Goal: Task Accomplishment & Management: Use online tool/utility

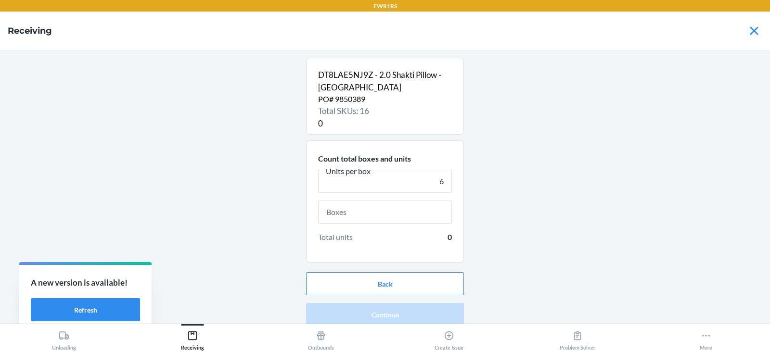
type input "6"
click at [392, 213] on input "text" at bounding box center [385, 212] width 134 height 23
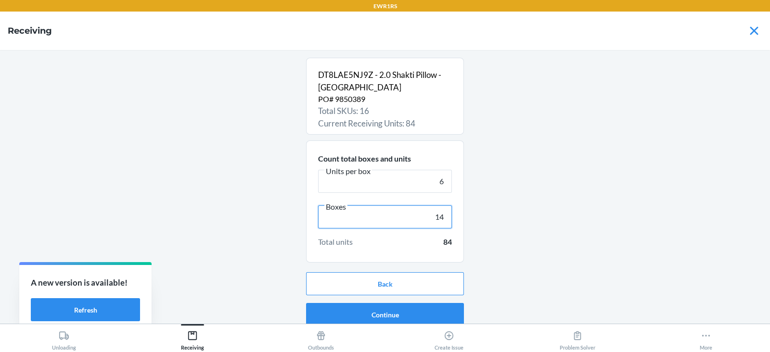
scroll to position [6, 0]
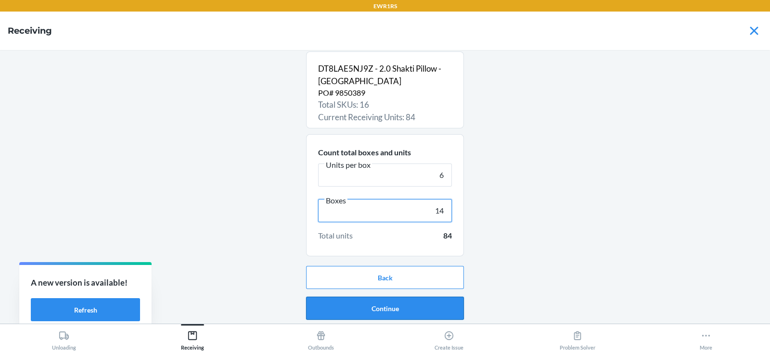
type input "14"
click at [374, 304] on button "Continue" at bounding box center [385, 308] width 158 height 23
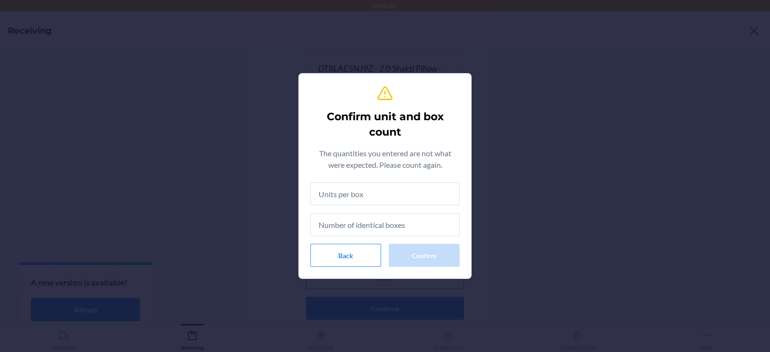
click at [387, 189] on input "text" at bounding box center [385, 194] width 149 height 23
type input "5"
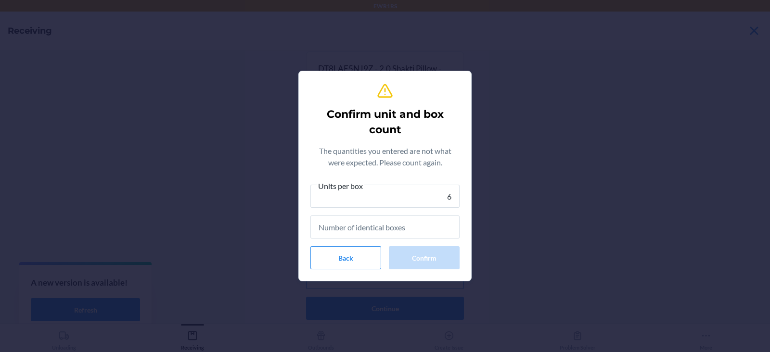
type input "6"
click at [390, 230] on input "text" at bounding box center [385, 227] width 149 height 23
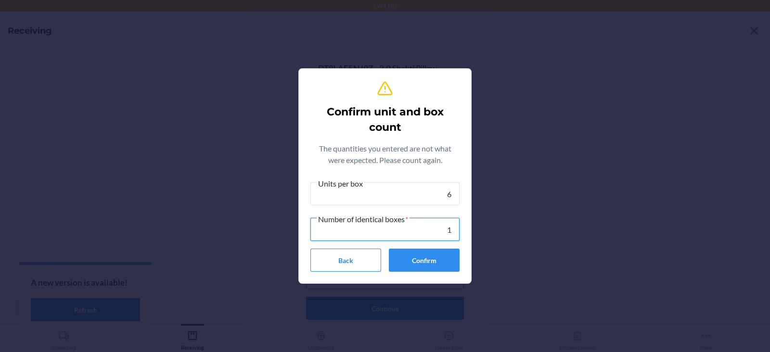
type input "14"
click at [427, 270] on button "Confirm" at bounding box center [424, 260] width 71 height 23
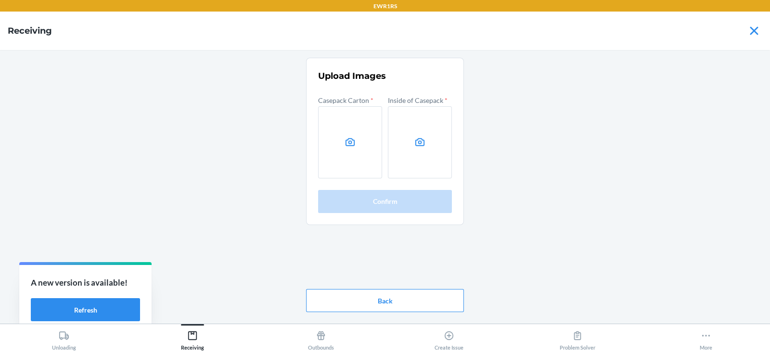
click at [349, 141] on icon at bounding box center [350, 142] width 11 height 11
click at [0, 0] on input "file" at bounding box center [0, 0] width 0 height 0
click at [415, 146] on icon at bounding box center [420, 142] width 11 height 11
click at [0, 0] on input "file" at bounding box center [0, 0] width 0 height 0
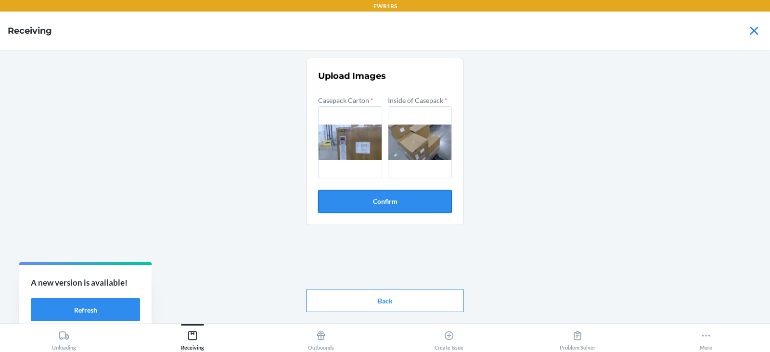
click at [387, 202] on button "Confirm" at bounding box center [385, 201] width 134 height 23
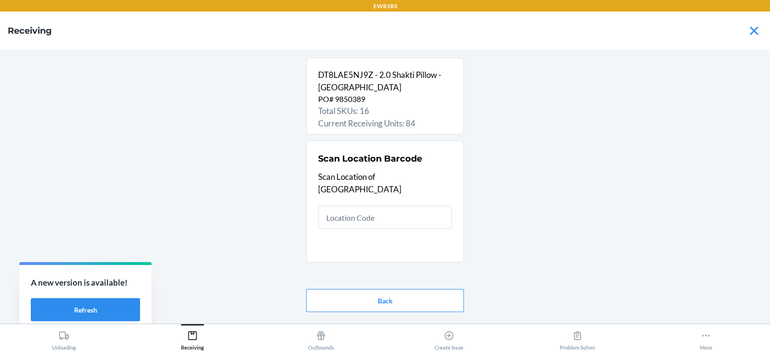
click at [0, 115] on main "DT8LAE5NJ9Z - 2.0 Shakti Pillow - [GEOGRAPHIC_DATA] PO# 9850389 Total SKUs: 16 …" at bounding box center [385, 187] width 770 height 274
click at [394, 208] on input "RS395" at bounding box center [385, 217] width 134 height 23
type input "R"
type input "PID9QA"
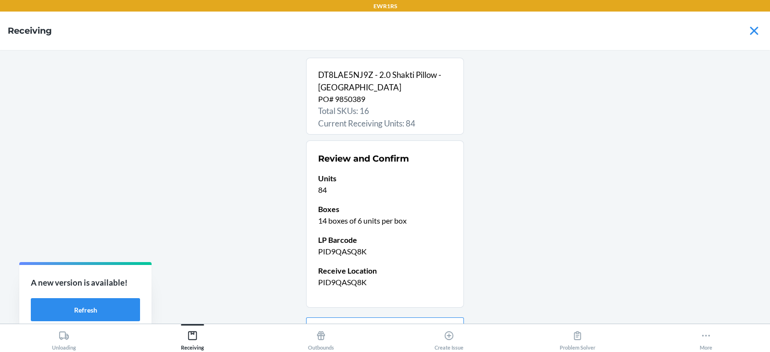
scroll to position [51, 0]
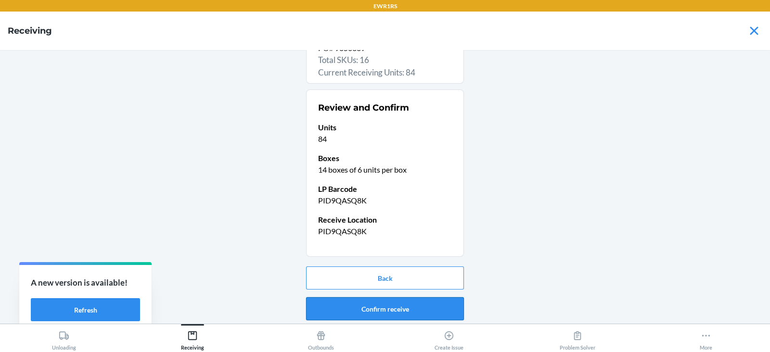
click at [382, 309] on button "Confirm receive" at bounding box center [385, 309] width 158 height 23
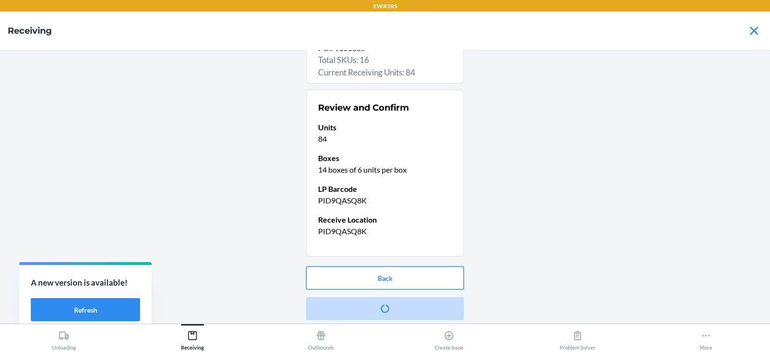
click at [403, 280] on button "Back" at bounding box center [385, 278] width 158 height 23
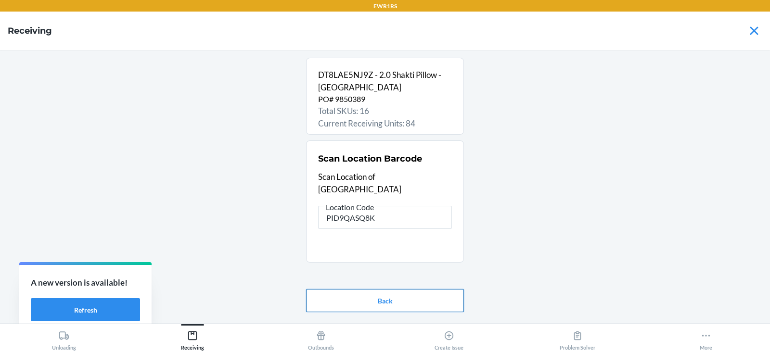
click at [406, 290] on button "Back" at bounding box center [385, 300] width 158 height 23
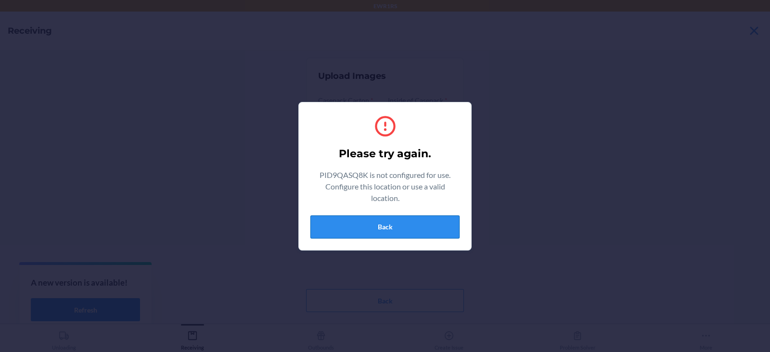
click at [403, 229] on button "Back" at bounding box center [385, 227] width 149 height 23
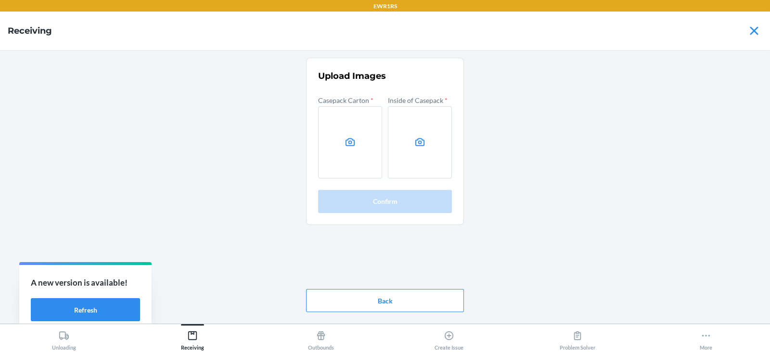
click at [347, 138] on icon at bounding box center [350, 142] width 11 height 11
click at [0, 0] on input "file" at bounding box center [0, 0] width 0 height 0
click at [420, 142] on icon at bounding box center [420, 142] width 11 height 11
click at [0, 0] on input "file" at bounding box center [0, 0] width 0 height 0
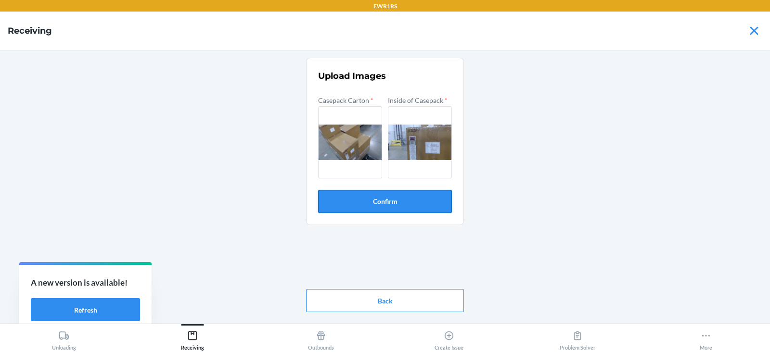
click at [392, 203] on button "Confirm" at bounding box center [385, 201] width 134 height 23
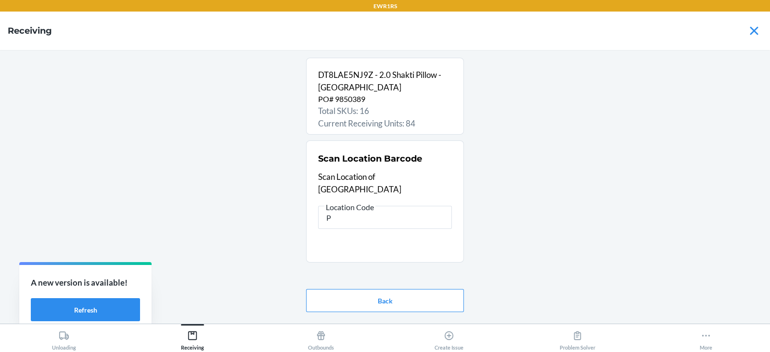
type input "P"
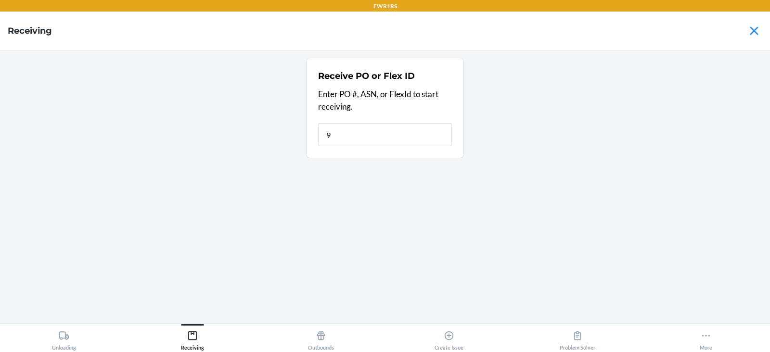
type input "98"
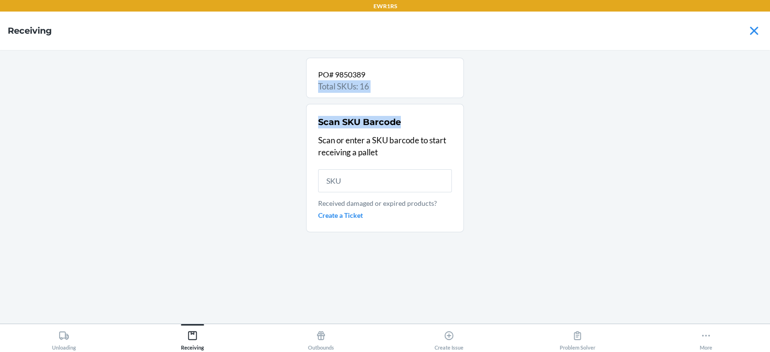
drag, startPoint x: 0, startPoint y: 0, endPoint x: 535, endPoint y: 228, distance: 581.0
click at [550, 170] on div "PO# 9850389 Total SKUs: 16 Scan SKU Barcode Scan or enter a SKU barcode to star…" at bounding box center [385, 187] width 755 height 259
click at [612, 215] on div "PO# 9850389 Total SKUs: 16 Scan SKU Barcode Scan or enter a SKU barcode to star…" at bounding box center [385, 187] width 755 height 259
type input "7394489007708"
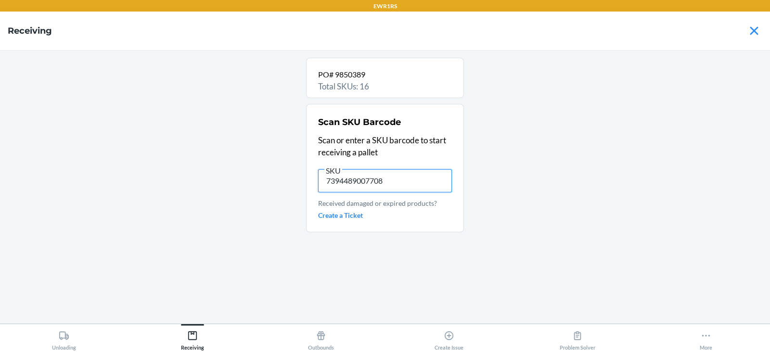
click at [394, 180] on input "7394489007708" at bounding box center [385, 181] width 134 height 23
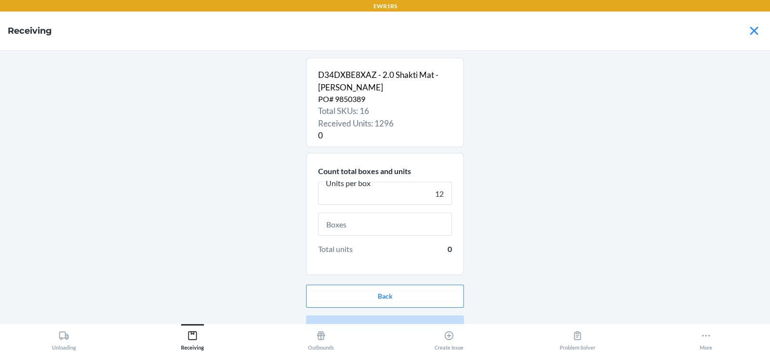
type input "12"
click at [371, 224] on input "text" at bounding box center [385, 224] width 134 height 23
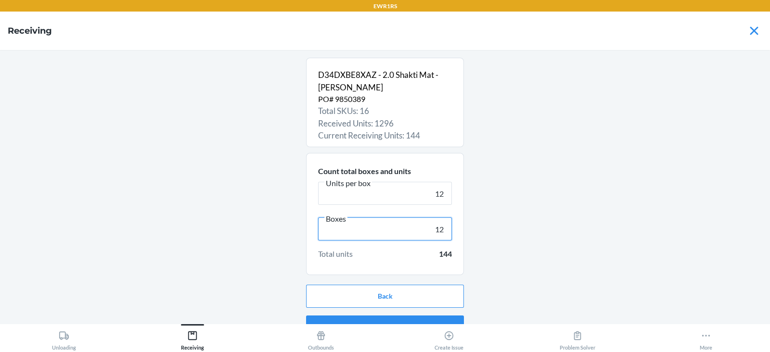
scroll to position [18, 0]
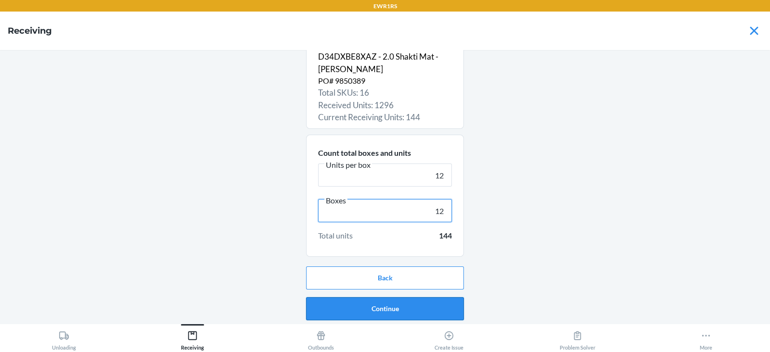
type input "12"
click at [392, 319] on button "Continue" at bounding box center [385, 309] width 158 height 23
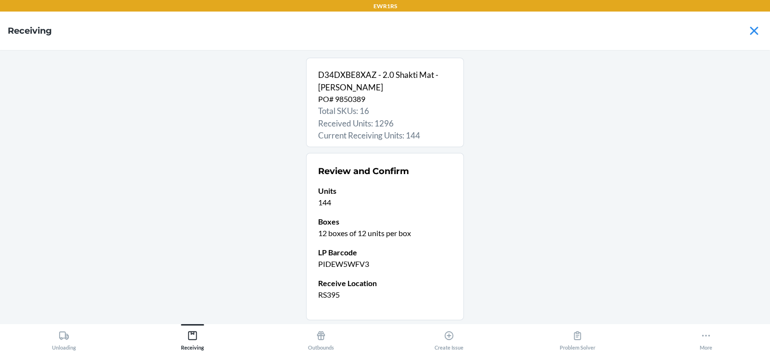
scroll to position [64, 0]
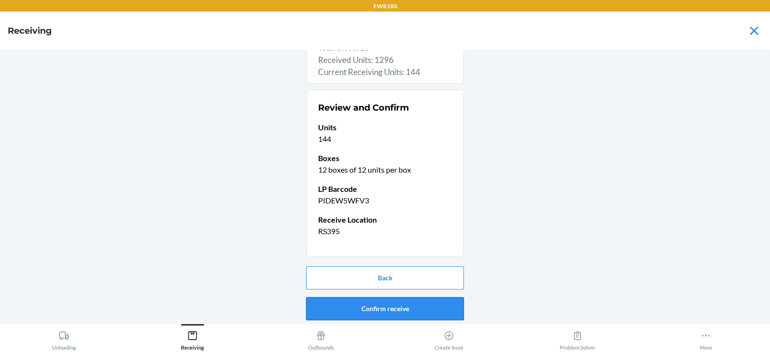
click at [381, 308] on button "Confirm receive" at bounding box center [385, 309] width 158 height 23
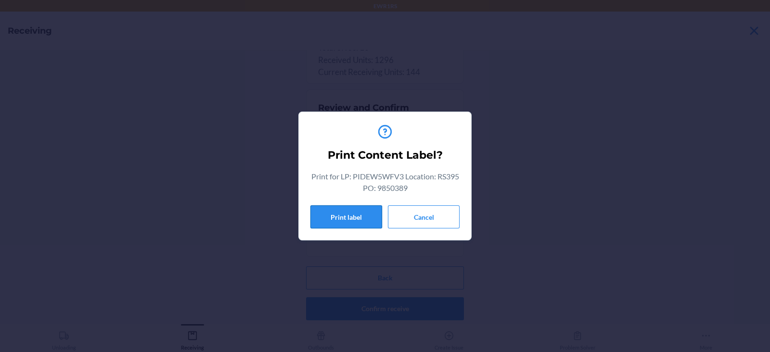
click at [329, 226] on button "Print label" at bounding box center [347, 217] width 72 height 23
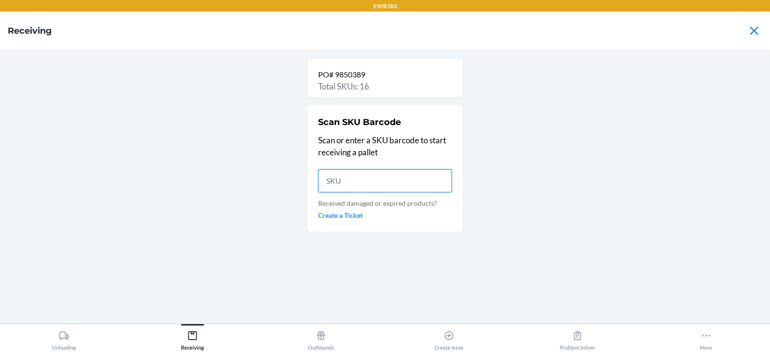
scroll to position [0, 0]
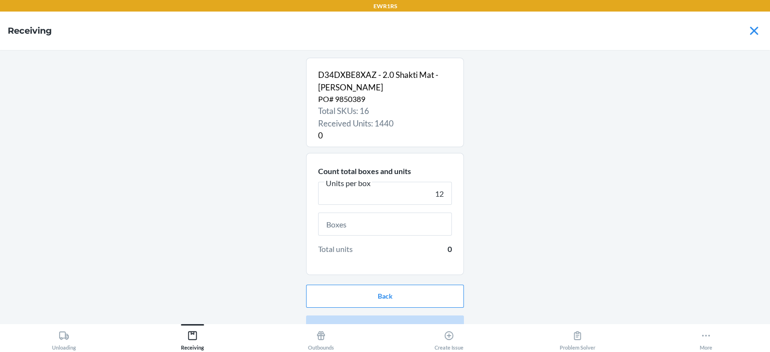
type input "12"
click at [363, 225] on input "text" at bounding box center [385, 224] width 134 height 23
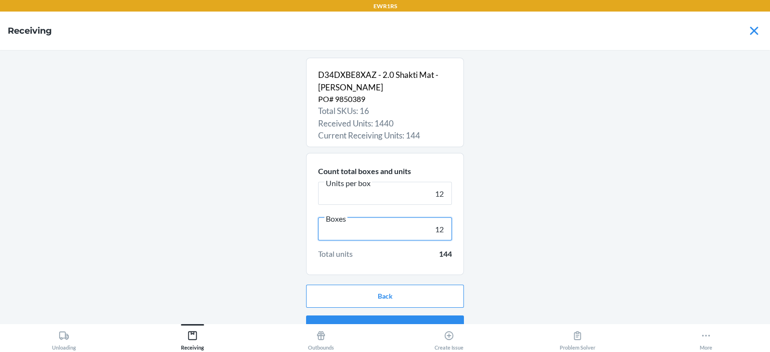
scroll to position [18, 0]
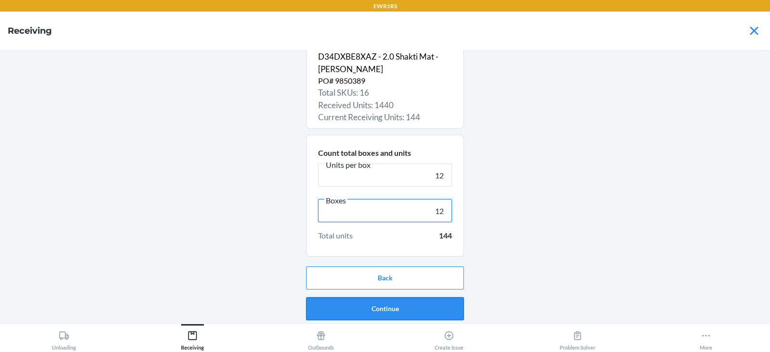
type input "12"
click at [371, 310] on button "Continue" at bounding box center [385, 309] width 158 height 23
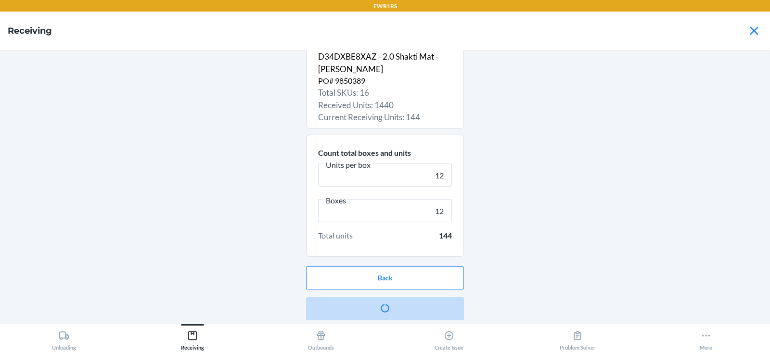
scroll to position [0, 0]
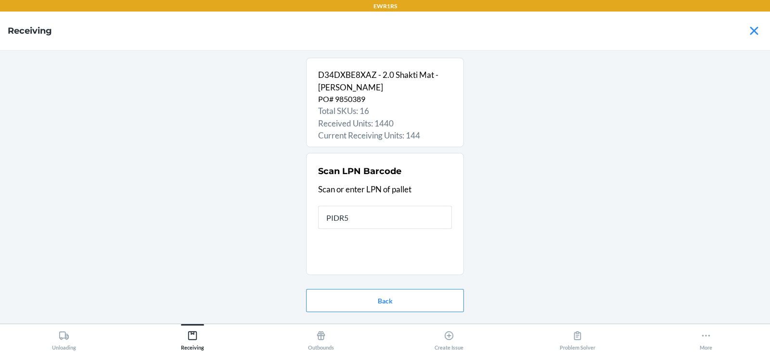
type input "PIDR55"
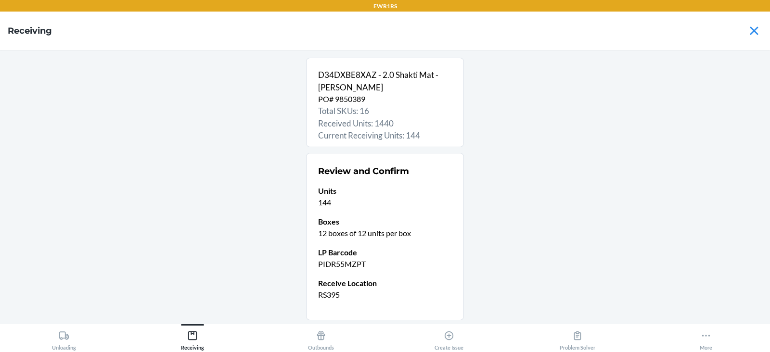
scroll to position [64, 0]
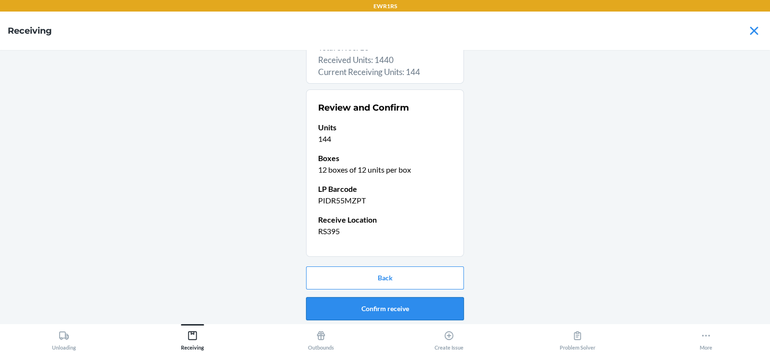
click at [385, 306] on button "Confirm receive" at bounding box center [385, 309] width 158 height 23
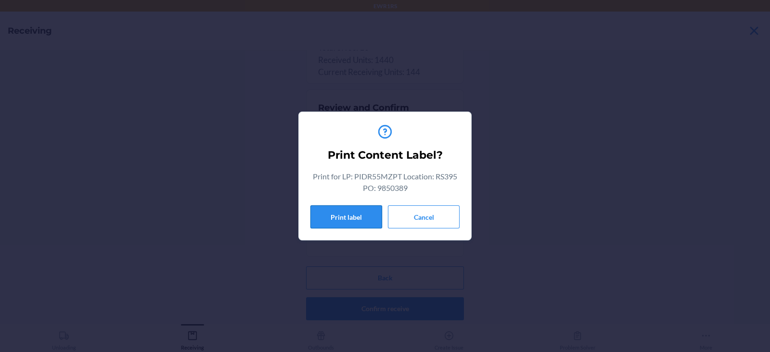
click at [330, 217] on button "Print label" at bounding box center [347, 217] width 72 height 23
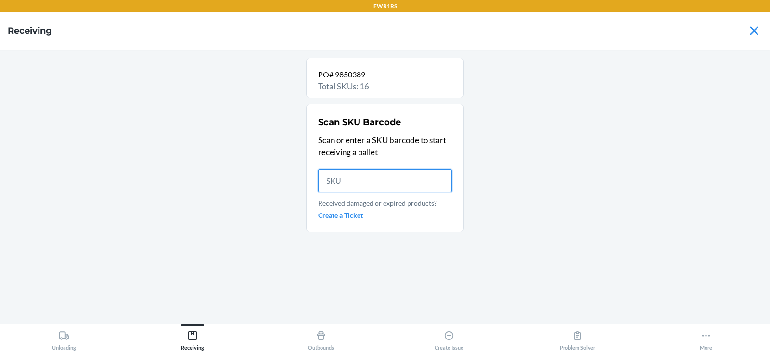
scroll to position [0, 0]
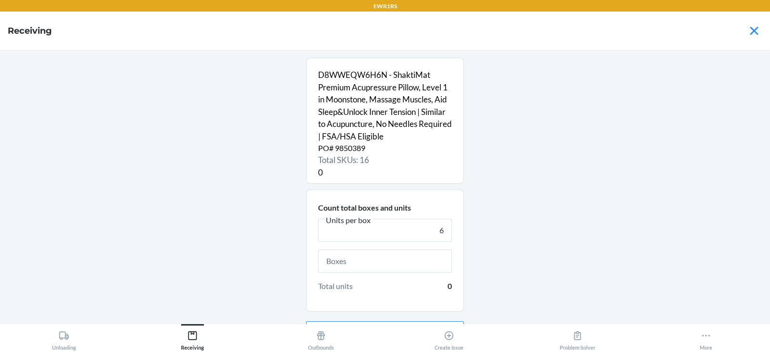
type input "6"
click at [361, 261] on input "text" at bounding box center [385, 261] width 134 height 23
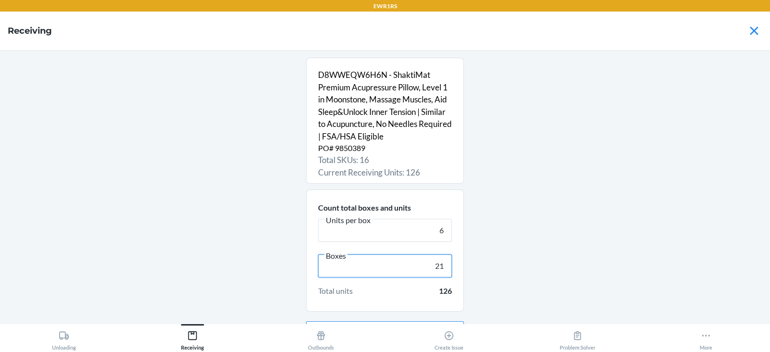
scroll to position [55, 0]
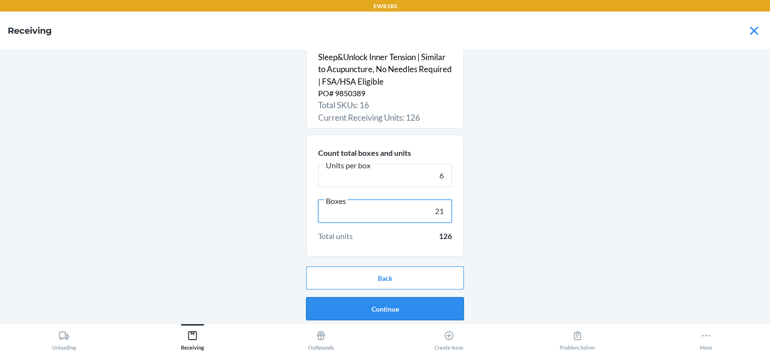
type input "21"
click at [374, 307] on button "Continue" at bounding box center [385, 309] width 158 height 23
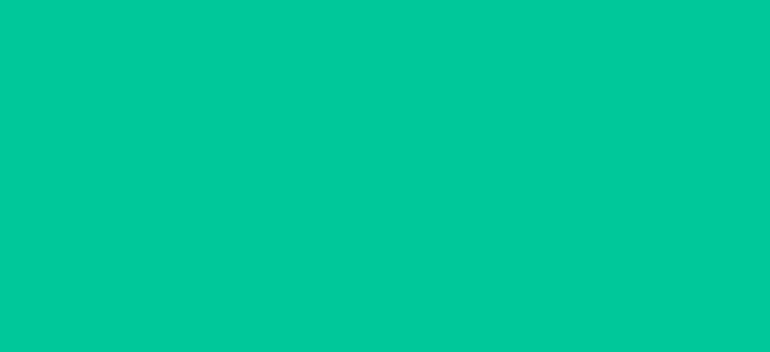
scroll to position [25, 0]
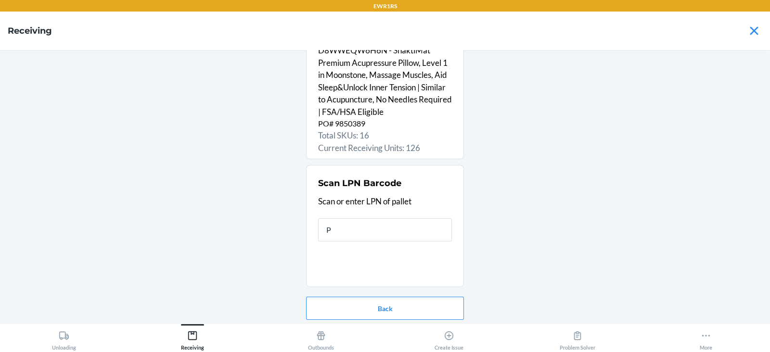
type input "PI"
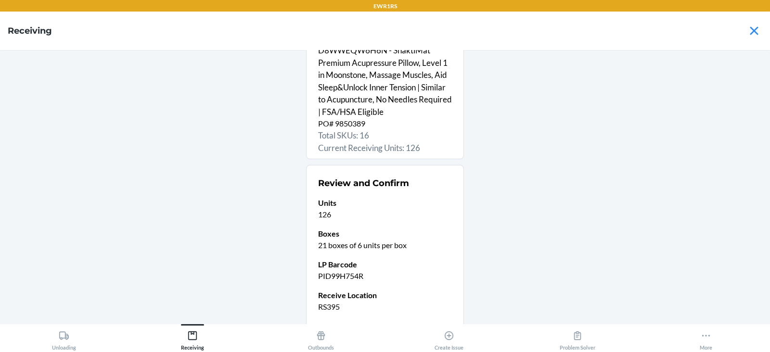
scroll to position [100, 0]
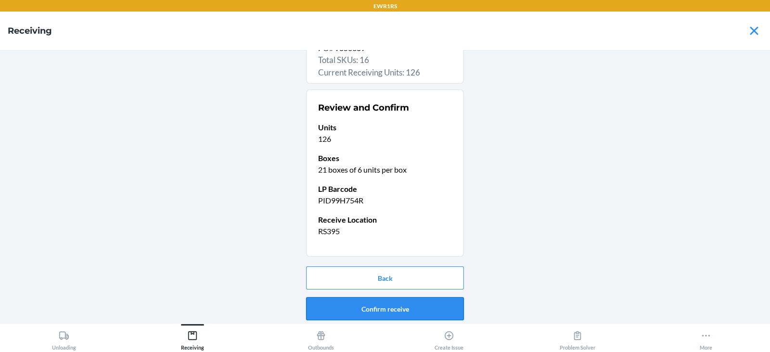
click at [367, 304] on button "Confirm receive" at bounding box center [385, 309] width 158 height 23
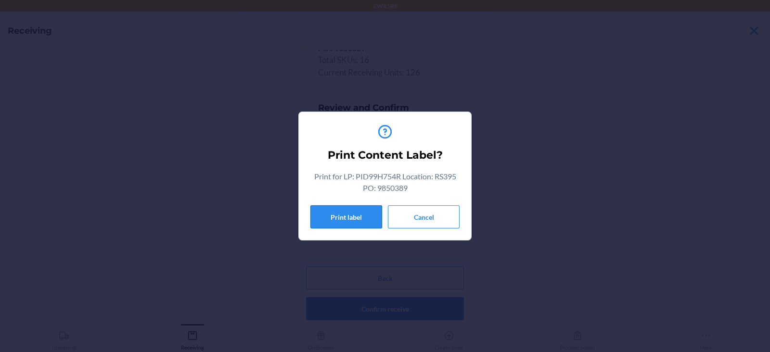
click at [352, 216] on button "Print label" at bounding box center [347, 217] width 72 height 23
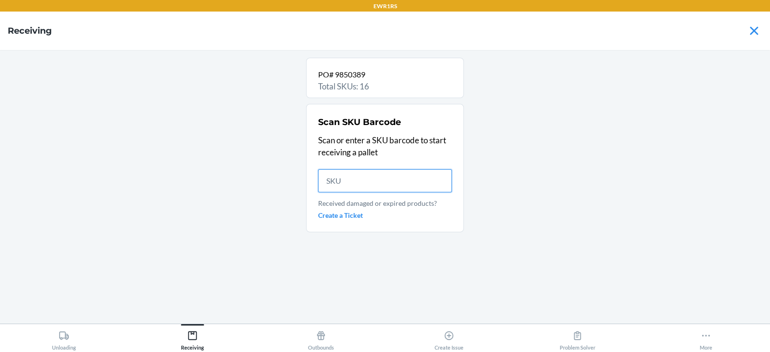
scroll to position [0, 0]
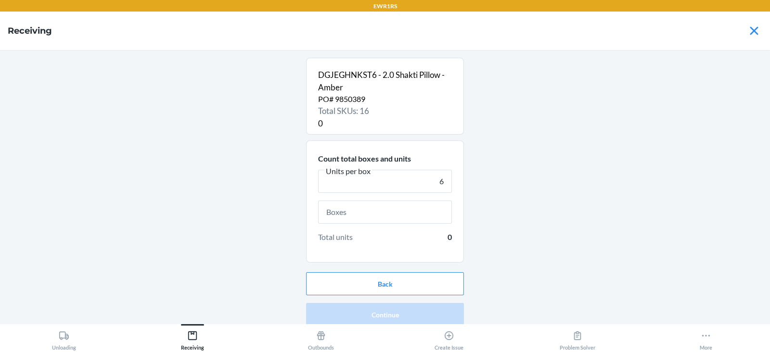
type input "6"
click at [372, 216] on input "text" at bounding box center [385, 212] width 134 height 23
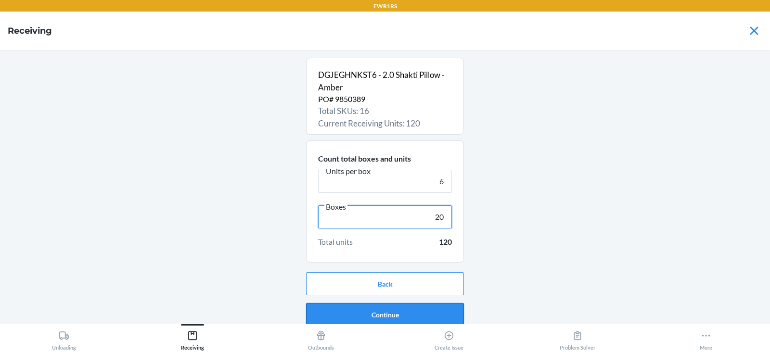
type input "20"
click at [380, 318] on button "Continue" at bounding box center [385, 314] width 158 height 23
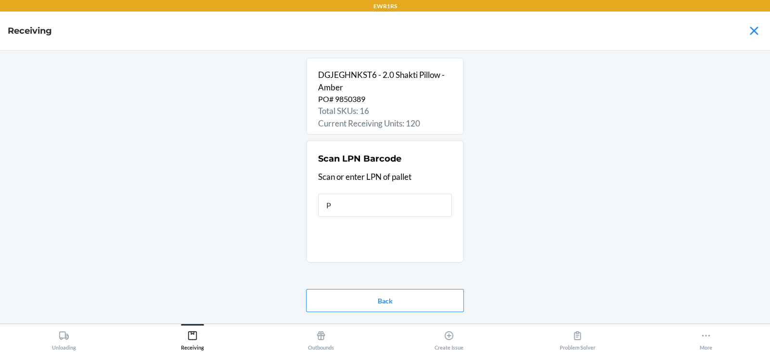
type input "PI"
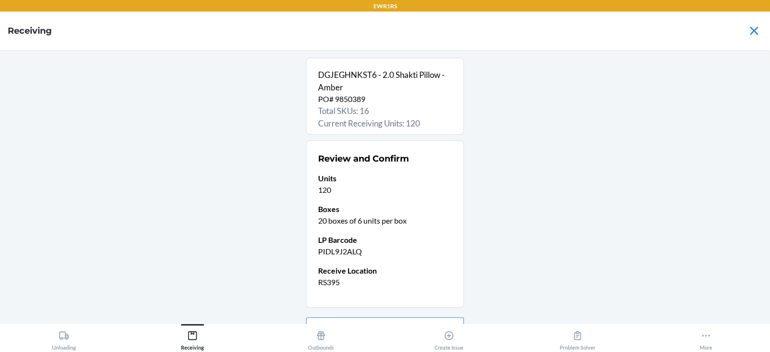
scroll to position [51, 0]
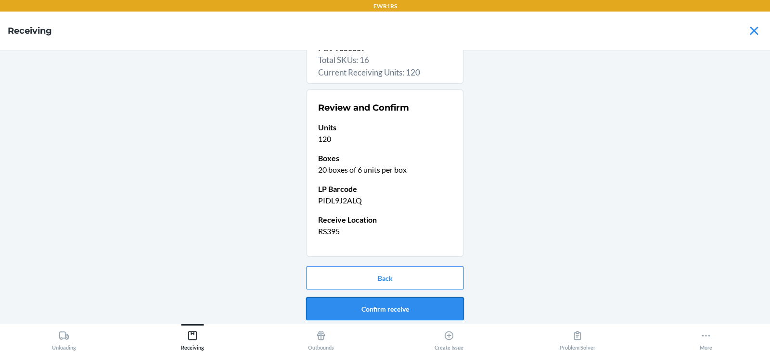
click at [360, 310] on button "Confirm receive" at bounding box center [385, 309] width 158 height 23
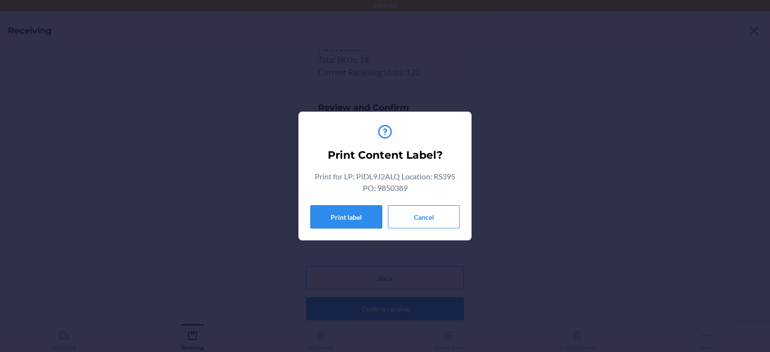
click at [337, 219] on button "Print label" at bounding box center [347, 217] width 72 height 23
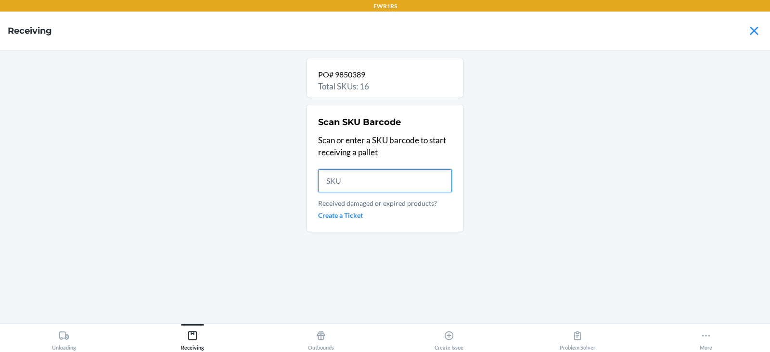
scroll to position [0, 0]
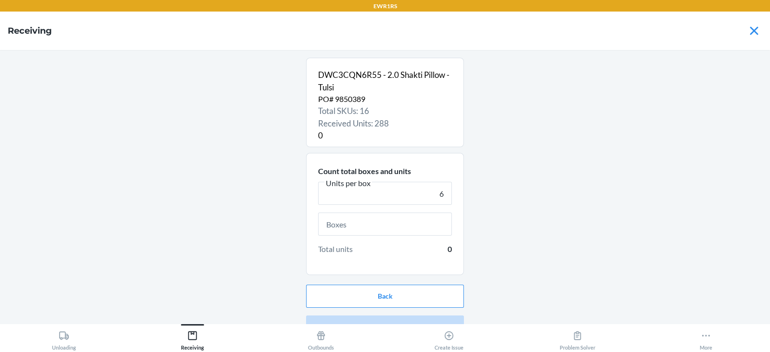
type input "6"
click at [374, 223] on input "text" at bounding box center [385, 224] width 134 height 23
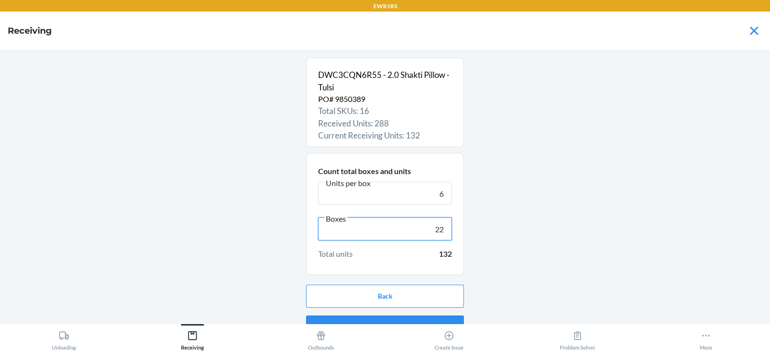
scroll to position [18, 0]
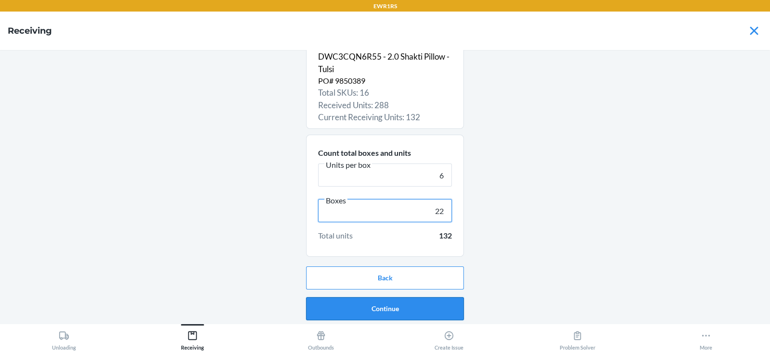
type input "22"
click at [367, 310] on button "Continue" at bounding box center [385, 309] width 158 height 23
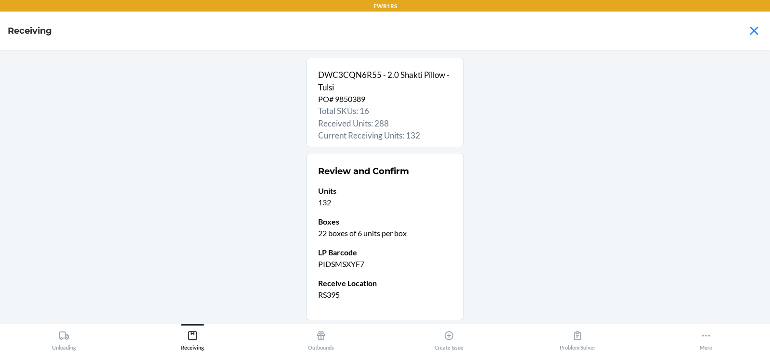
scroll to position [64, 0]
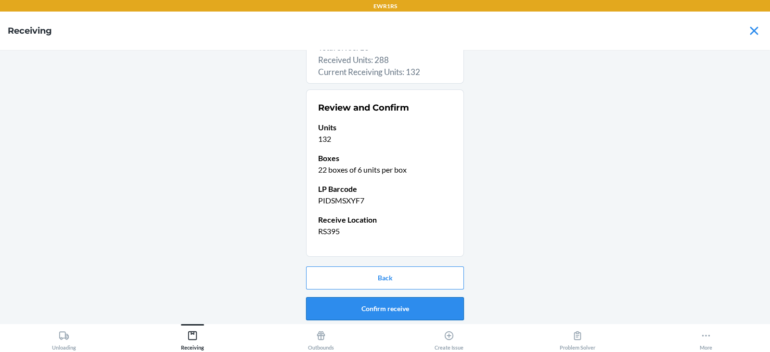
click at [368, 308] on button "Confirm receive" at bounding box center [385, 309] width 158 height 23
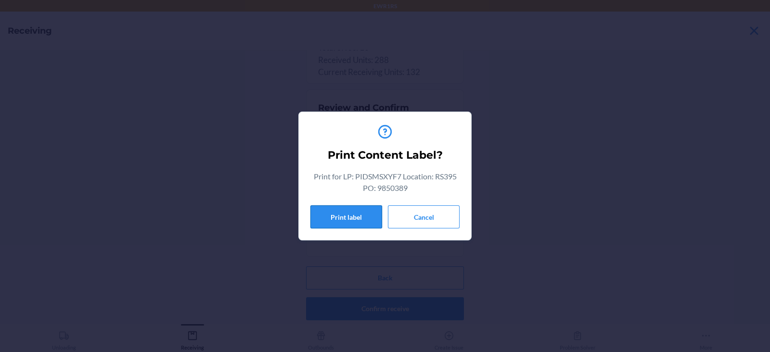
click at [342, 227] on button "Print label" at bounding box center [347, 217] width 72 height 23
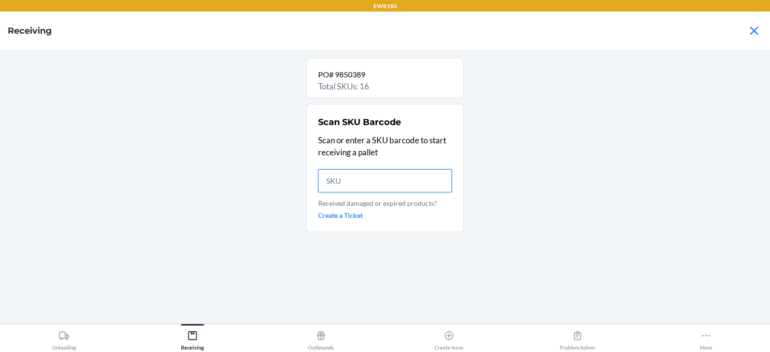
scroll to position [0, 0]
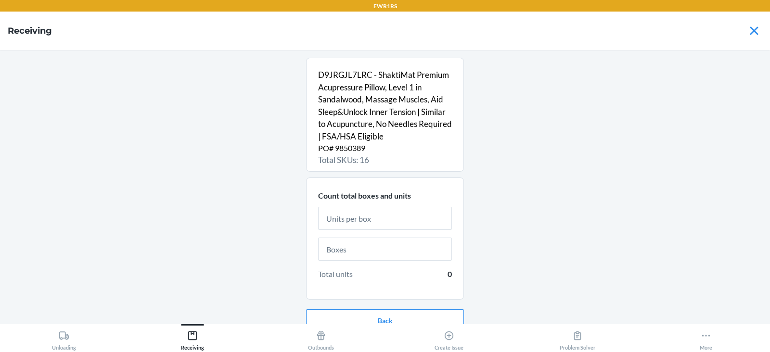
click at [379, 219] on input "text" at bounding box center [385, 218] width 134 height 23
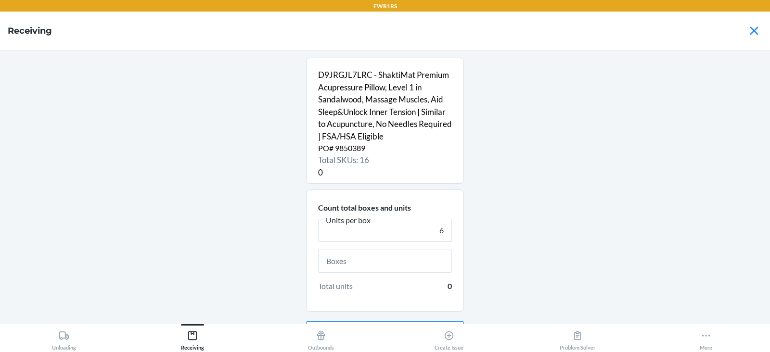
type input "6"
click at [388, 264] on input "text" at bounding box center [385, 261] width 134 height 23
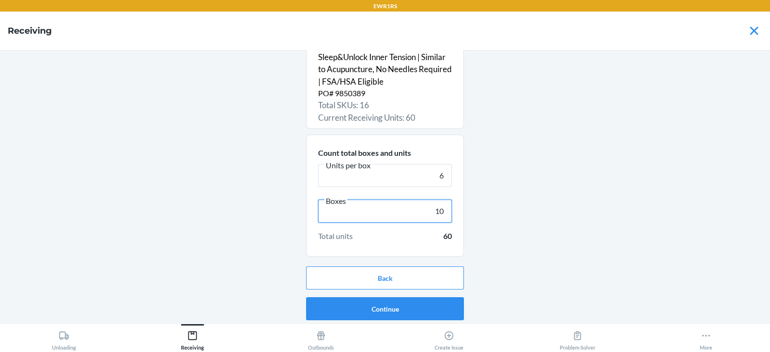
type input "10"
click at [379, 305] on button "Continue" at bounding box center [385, 309] width 158 height 23
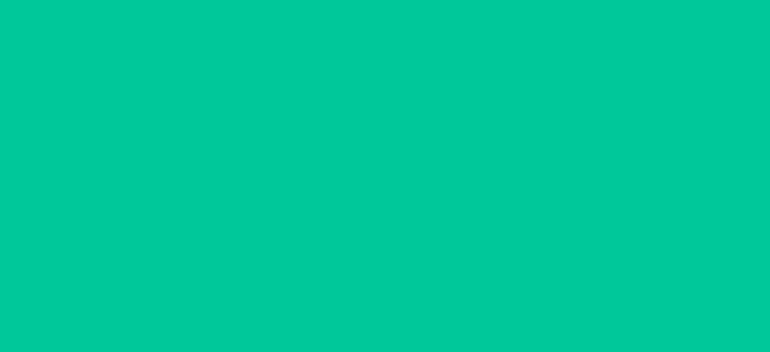
scroll to position [25, 0]
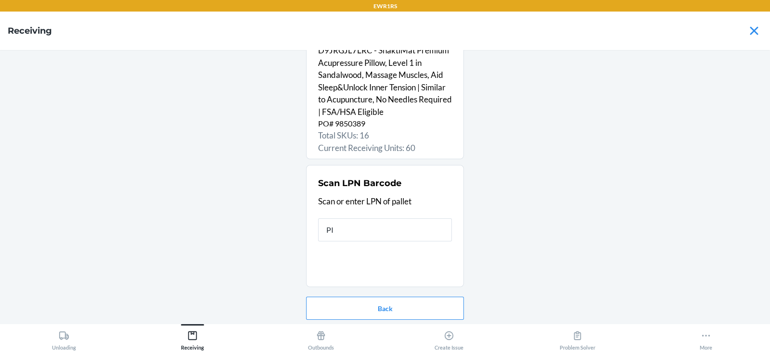
type input "PID"
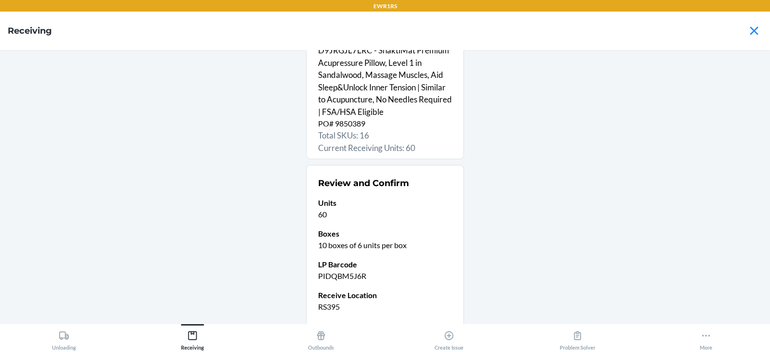
scroll to position [100, 0]
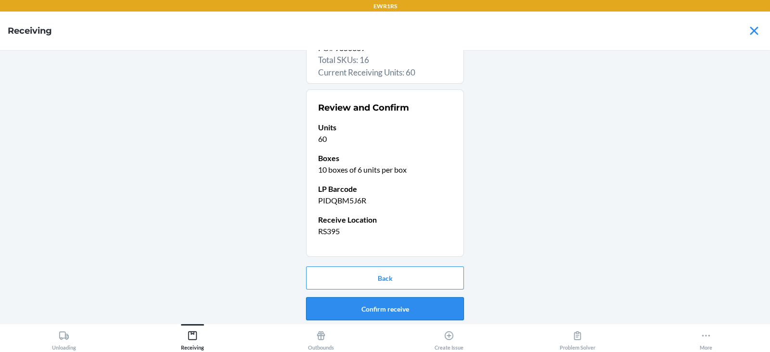
click at [364, 313] on button "Confirm receive" at bounding box center [385, 309] width 158 height 23
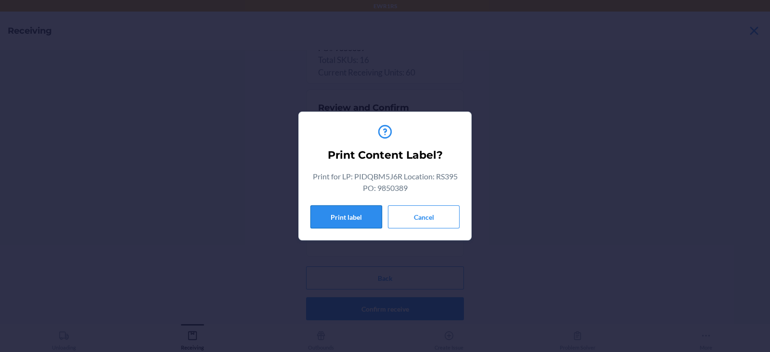
click at [363, 216] on button "Print label" at bounding box center [347, 217] width 72 height 23
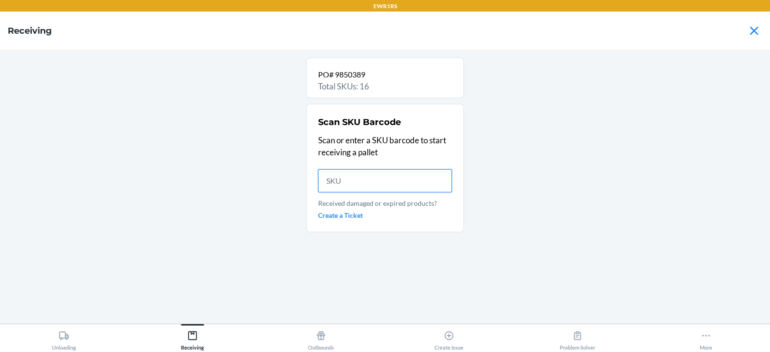
scroll to position [0, 0]
type input "73"
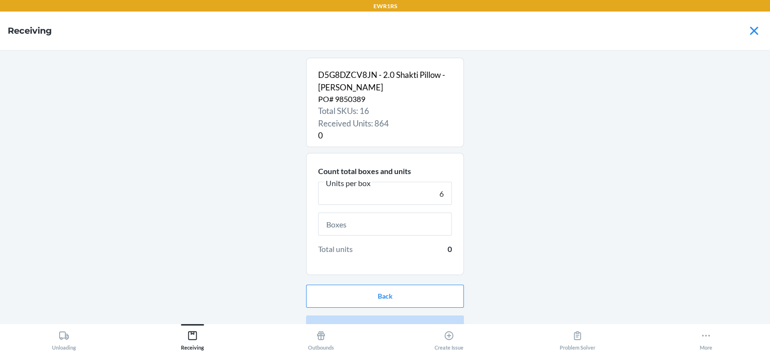
type input "6"
click at [380, 221] on input "text" at bounding box center [385, 224] width 134 height 23
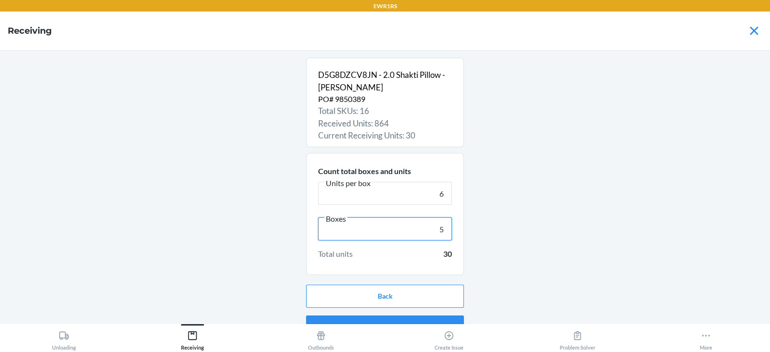
scroll to position [18, 0]
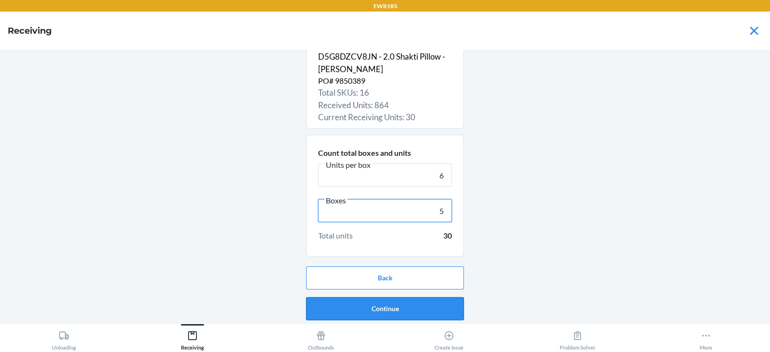
type input "5"
click at [361, 311] on button "Continue" at bounding box center [385, 309] width 158 height 23
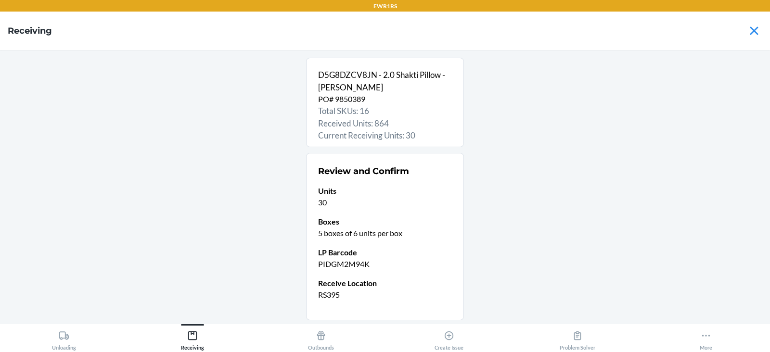
scroll to position [64, 0]
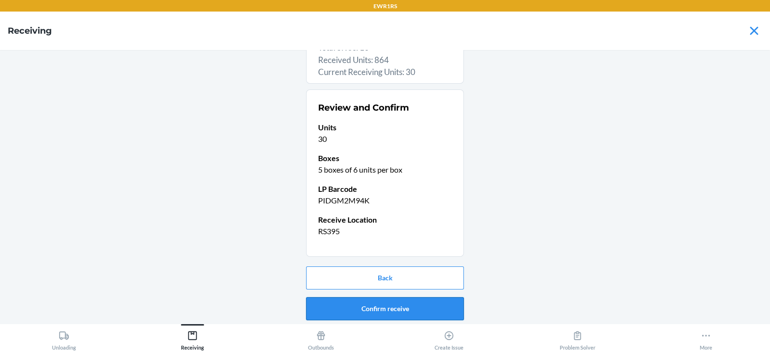
click at [375, 310] on button "Confirm receive" at bounding box center [385, 309] width 158 height 23
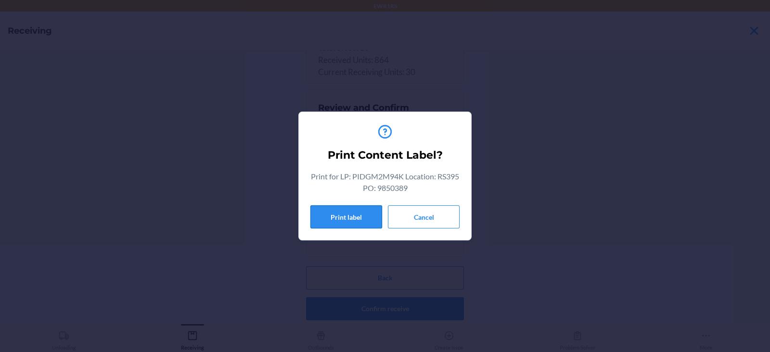
click at [333, 215] on button "Print label" at bounding box center [347, 217] width 72 height 23
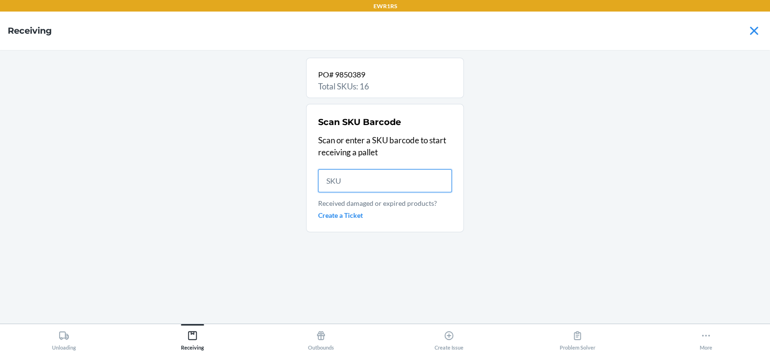
scroll to position [0, 0]
type input "739448"
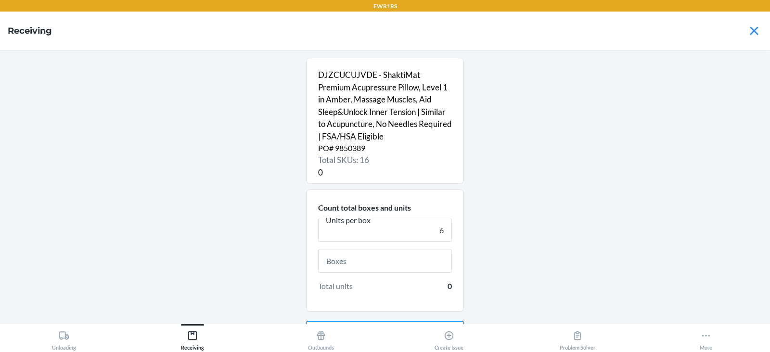
type input "6"
click at [372, 260] on input "text" at bounding box center [385, 261] width 134 height 23
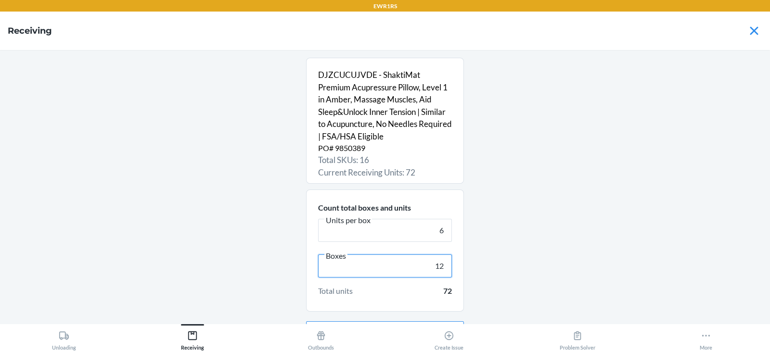
scroll to position [55, 0]
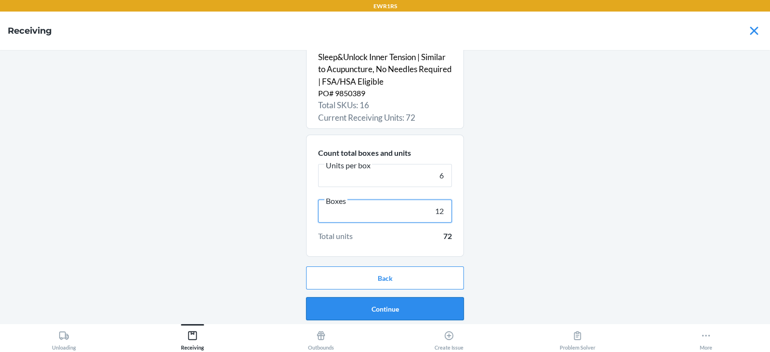
type input "12"
click at [392, 313] on button "Continue" at bounding box center [385, 309] width 158 height 23
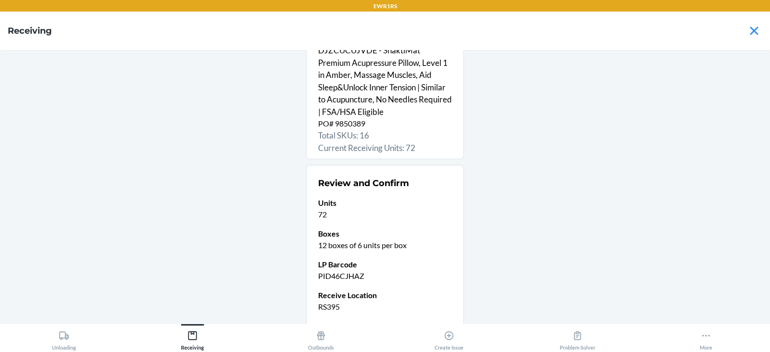
scroll to position [100, 0]
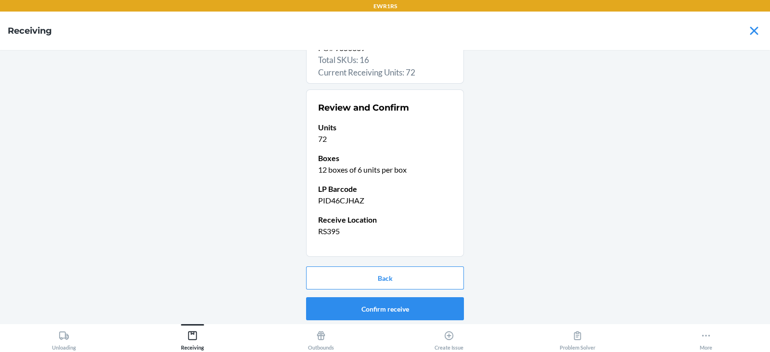
click at [377, 311] on button "Confirm receive" at bounding box center [385, 309] width 158 height 23
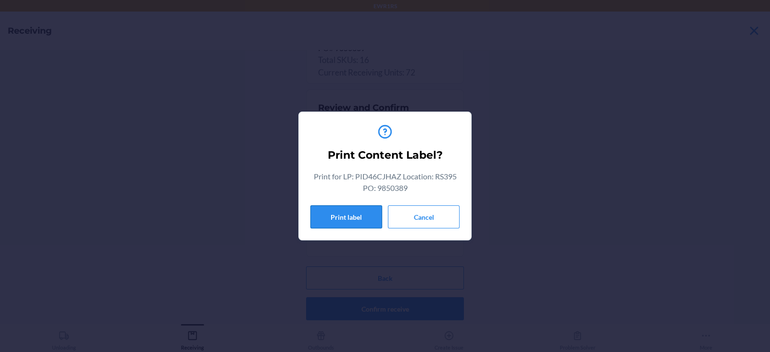
click at [337, 220] on button "Print label" at bounding box center [347, 217] width 72 height 23
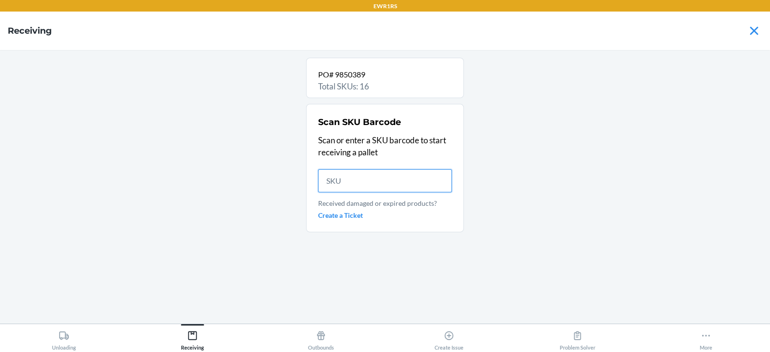
scroll to position [0, 0]
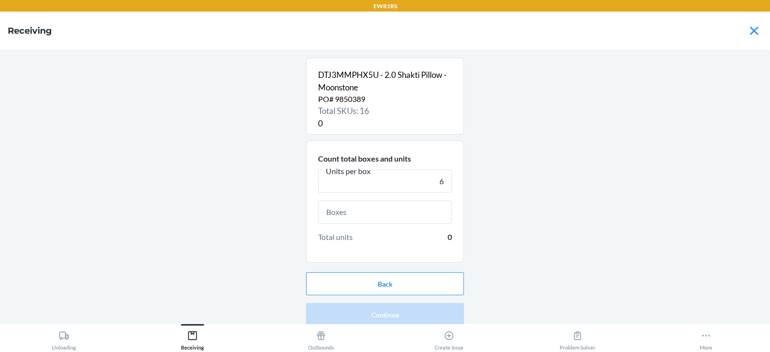
type input "6"
click at [383, 215] on input "text" at bounding box center [385, 212] width 134 height 23
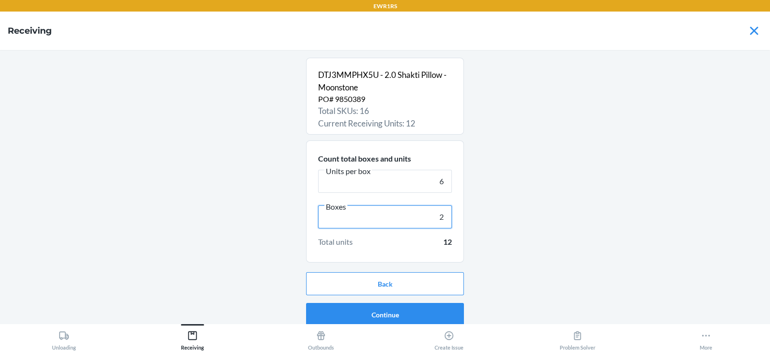
scroll to position [6, 0]
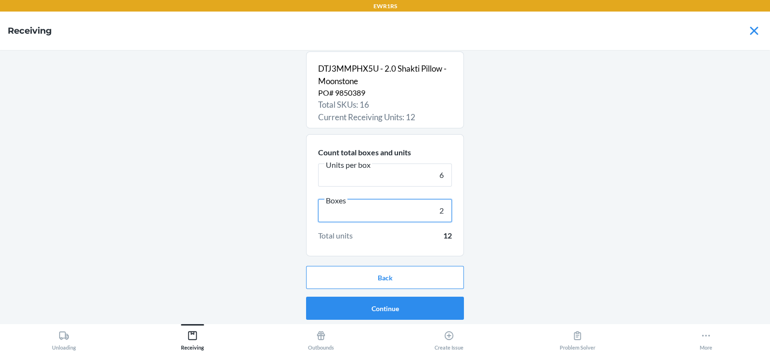
type input "2"
click at [383, 308] on button "Continue" at bounding box center [385, 308] width 158 height 23
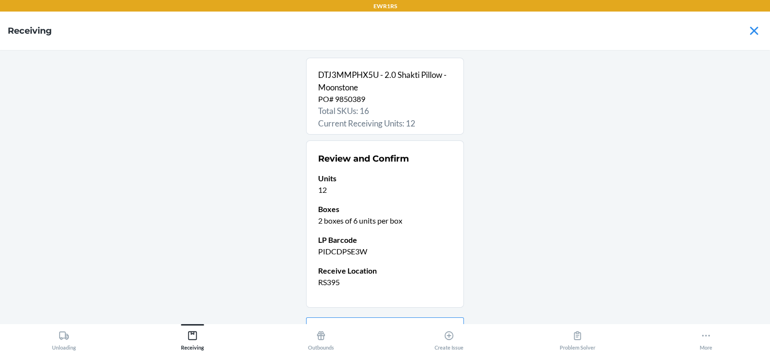
scroll to position [51, 0]
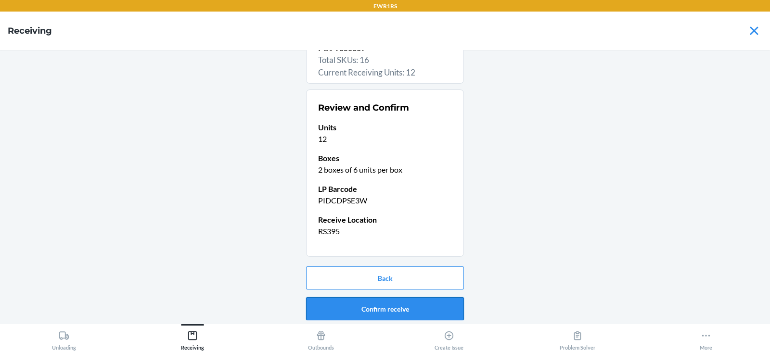
click at [369, 309] on button "Confirm receive" at bounding box center [385, 309] width 158 height 23
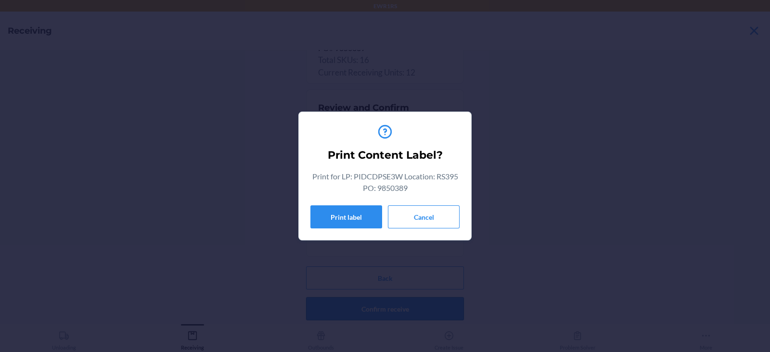
click at [333, 221] on button "Print label" at bounding box center [347, 217] width 72 height 23
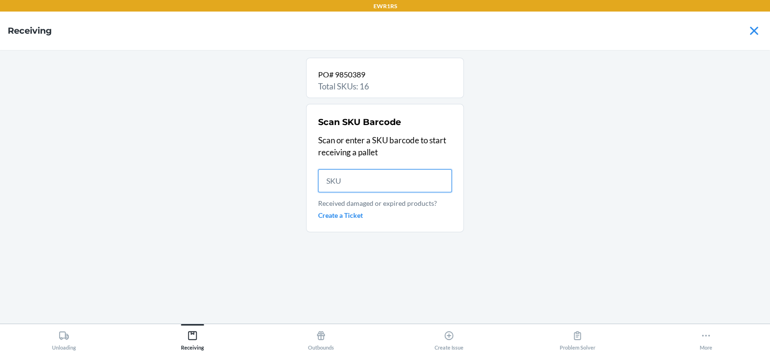
scroll to position [0, 0]
type input "739448"
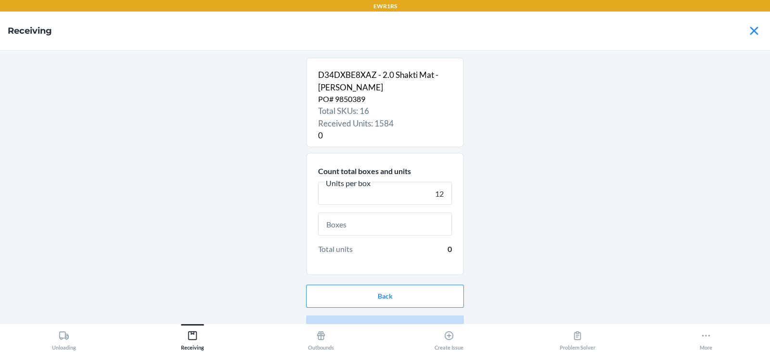
type input "12"
click at [417, 228] on input "text" at bounding box center [385, 224] width 134 height 23
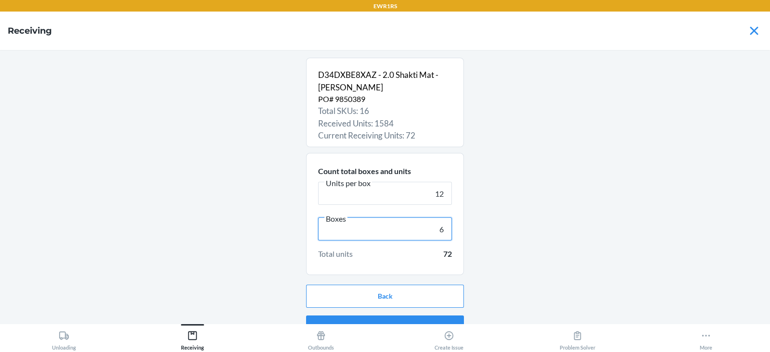
scroll to position [18, 0]
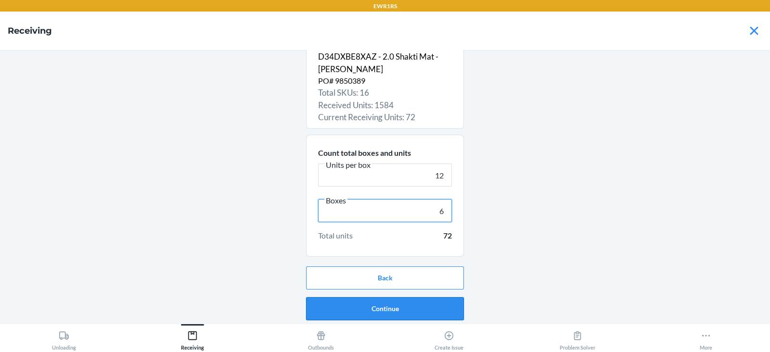
type input "6"
click at [352, 312] on button "Continue" at bounding box center [385, 309] width 158 height 23
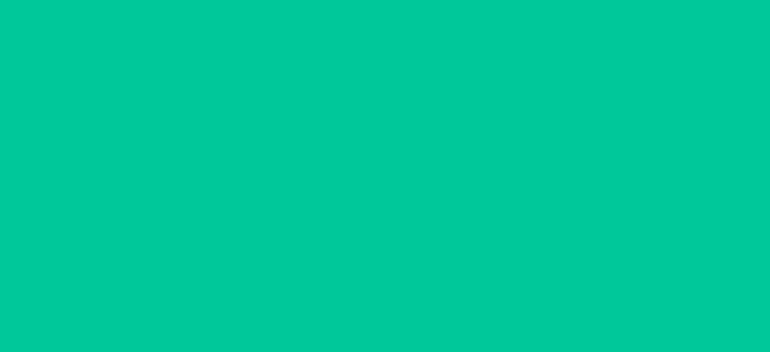
scroll to position [0, 0]
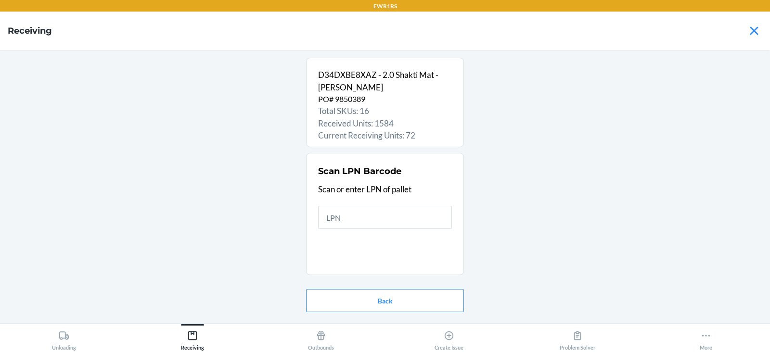
type input "P"
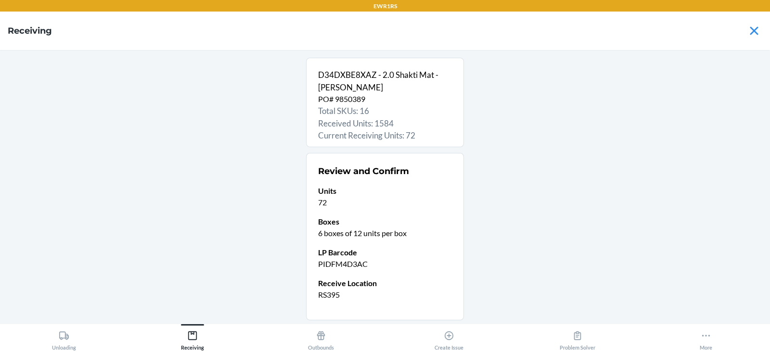
scroll to position [64, 0]
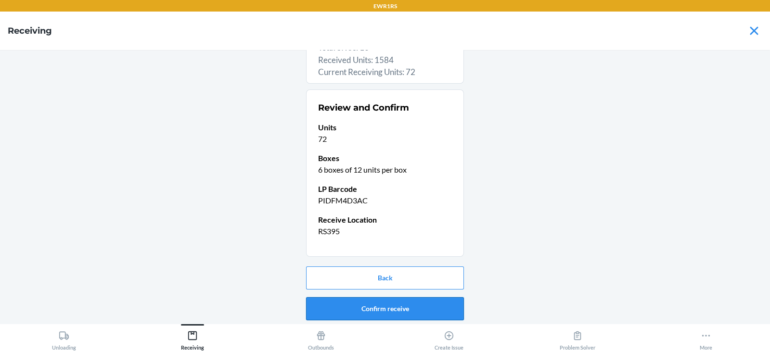
click at [385, 317] on button "Confirm receive" at bounding box center [385, 309] width 158 height 23
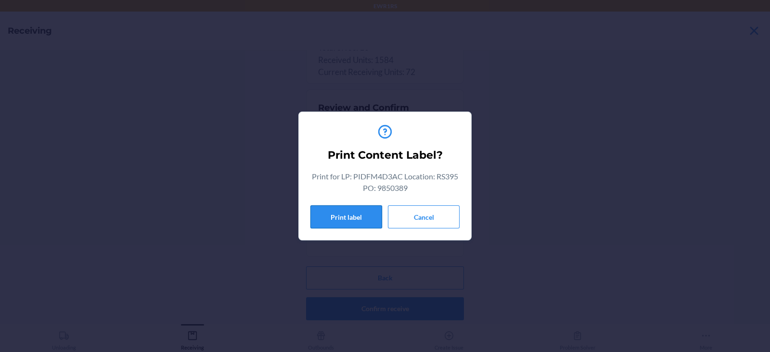
click at [337, 221] on button "Print label" at bounding box center [347, 217] width 72 height 23
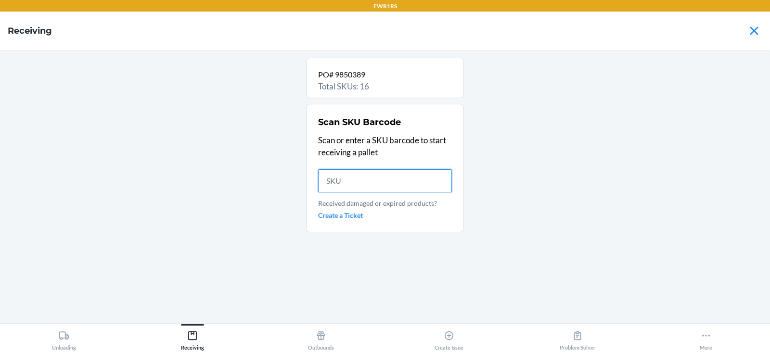
scroll to position [0, 0]
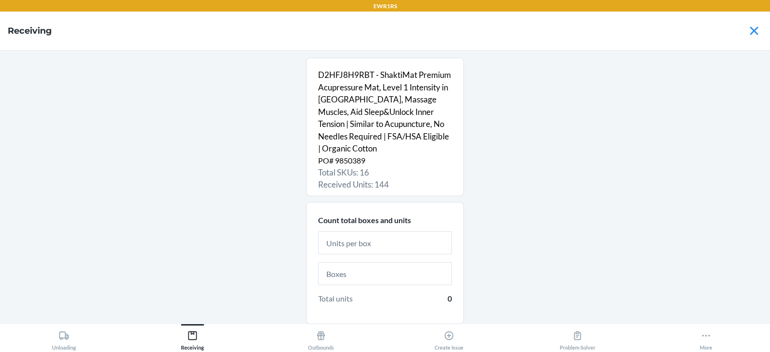
click at [374, 244] on input "text" at bounding box center [385, 243] width 134 height 23
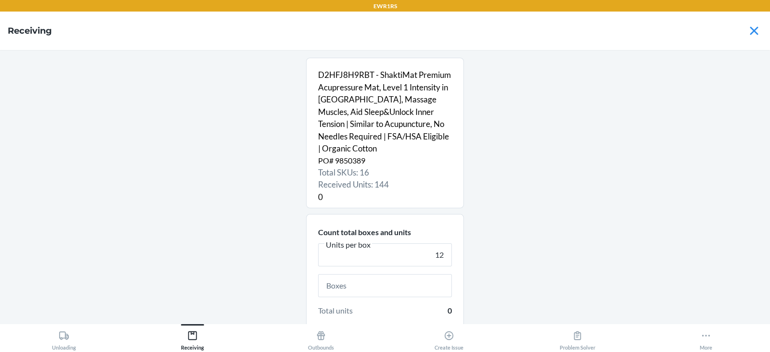
type input "12"
click at [369, 288] on input "text" at bounding box center [385, 285] width 134 height 23
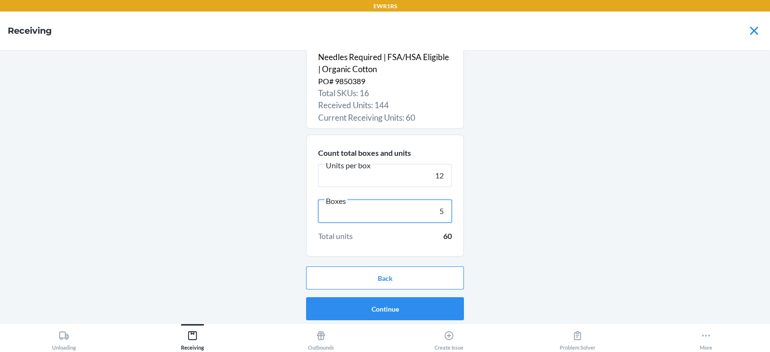
type input "5"
click at [385, 308] on button "Continue" at bounding box center [385, 309] width 158 height 23
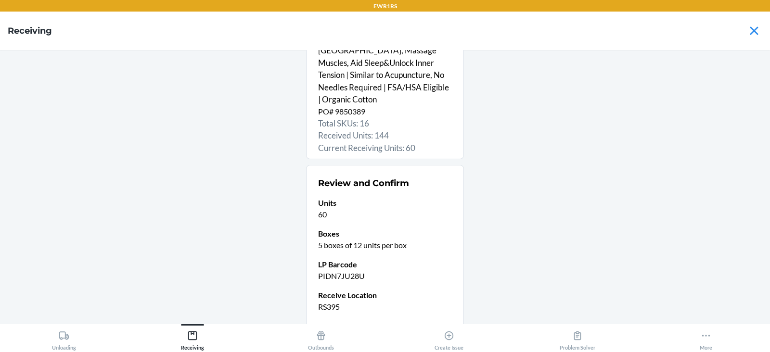
scroll to position [125, 0]
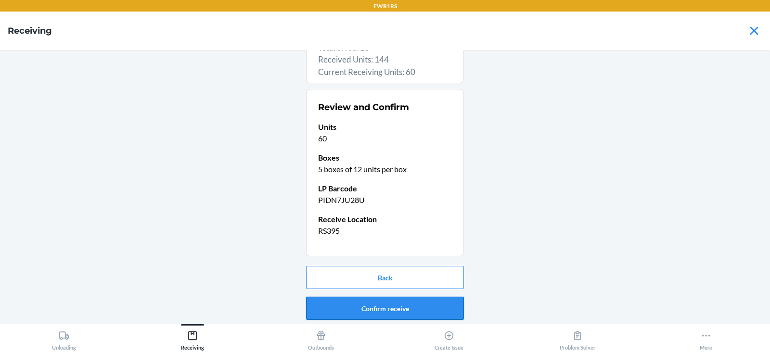
click at [372, 312] on button "Confirm receive" at bounding box center [385, 308] width 158 height 23
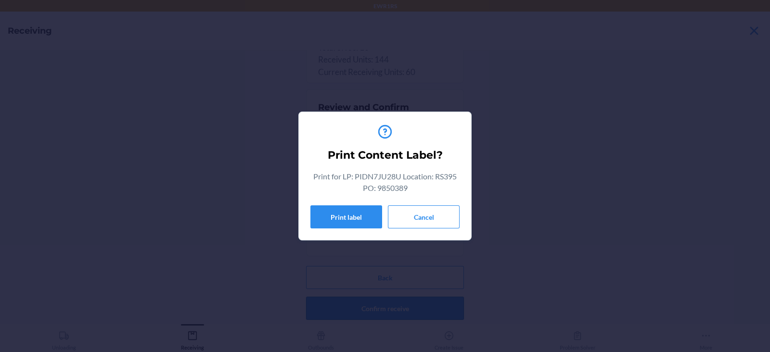
click at [339, 219] on button "Print label" at bounding box center [347, 217] width 72 height 23
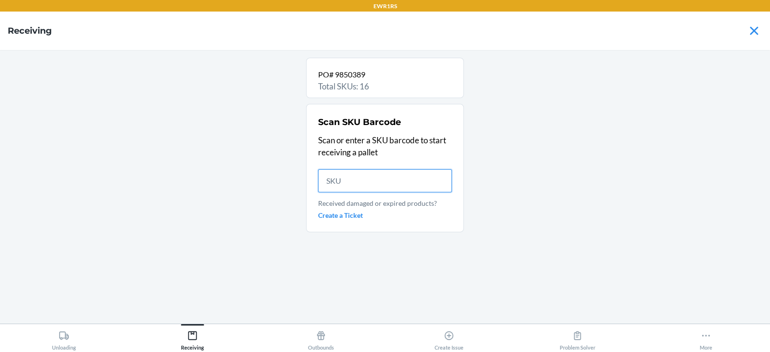
scroll to position [0, 0]
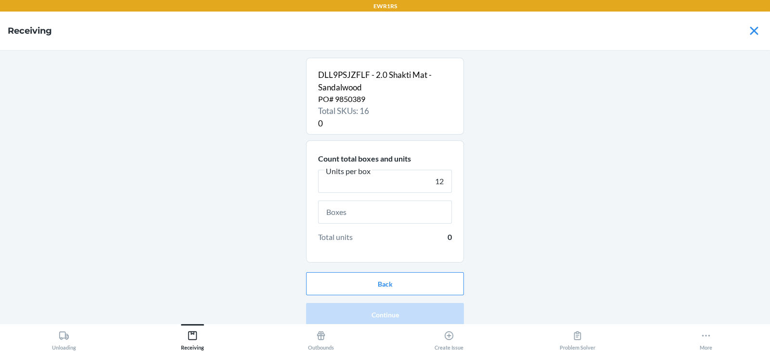
type input "12"
click at [367, 216] on input "text" at bounding box center [385, 212] width 134 height 23
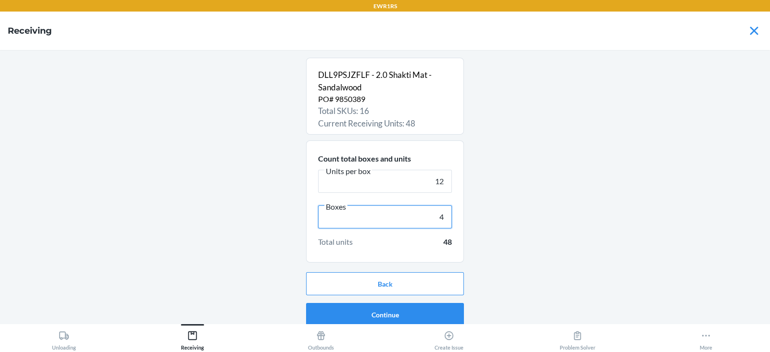
scroll to position [6, 0]
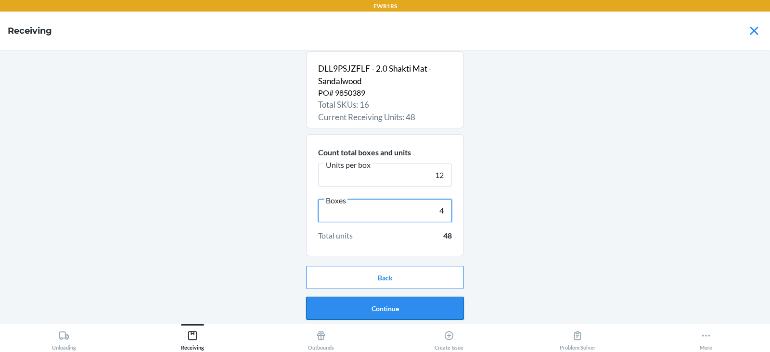
type input "4"
click at [392, 305] on button "Continue" at bounding box center [385, 308] width 158 height 23
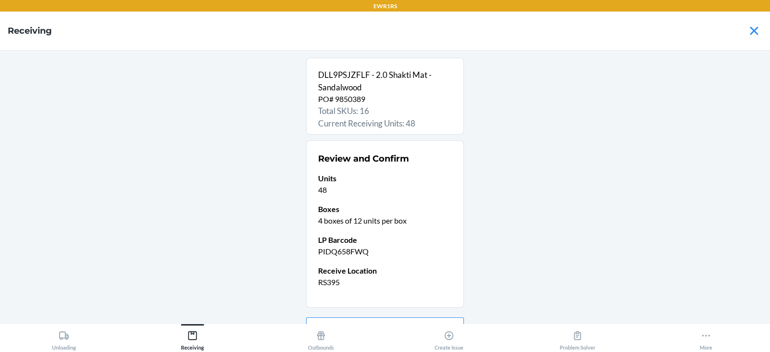
scroll to position [51, 0]
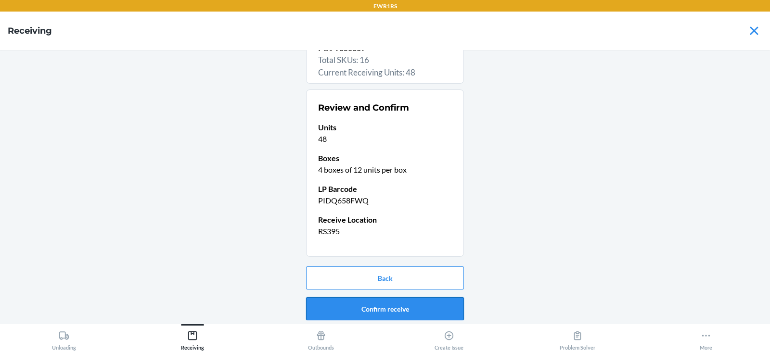
click at [363, 304] on button "Confirm receive" at bounding box center [385, 309] width 158 height 23
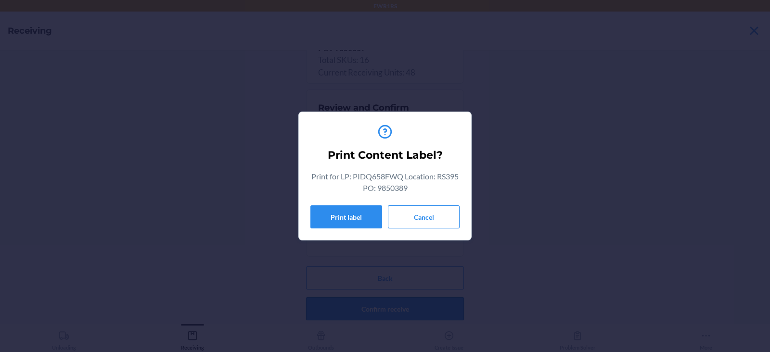
click at [354, 209] on button "Print label" at bounding box center [347, 217] width 72 height 23
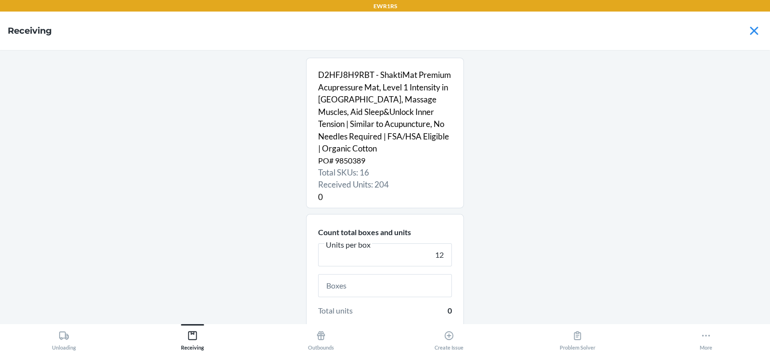
scroll to position [79, 0]
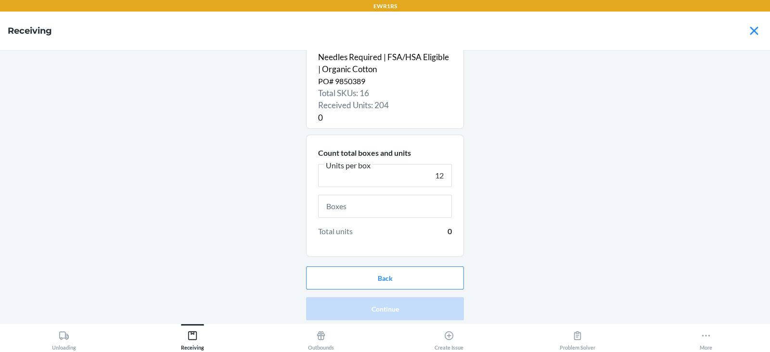
type input "12"
click at [393, 206] on input "text" at bounding box center [385, 206] width 134 height 23
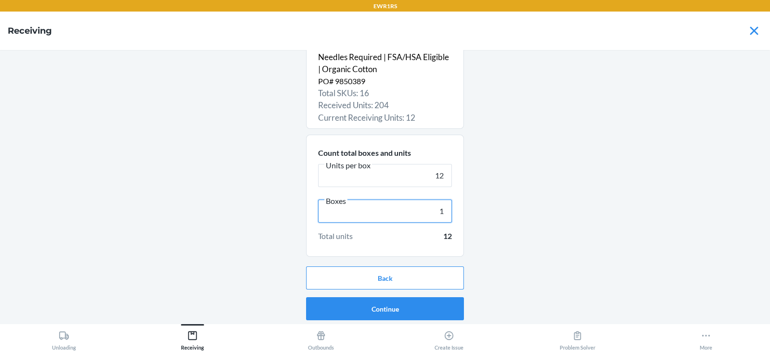
type input "1"
click at [377, 308] on button "Continue" at bounding box center [385, 309] width 158 height 23
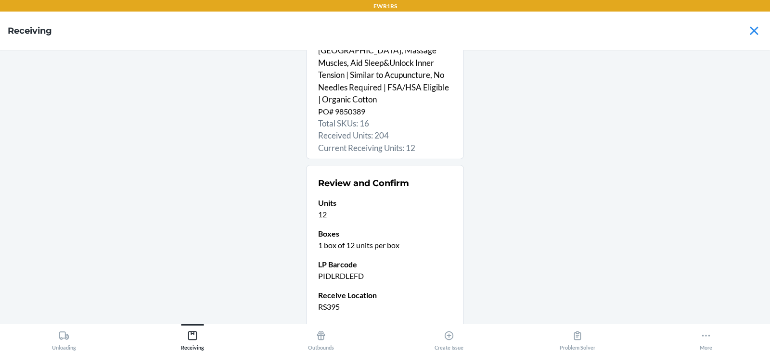
scroll to position [125, 0]
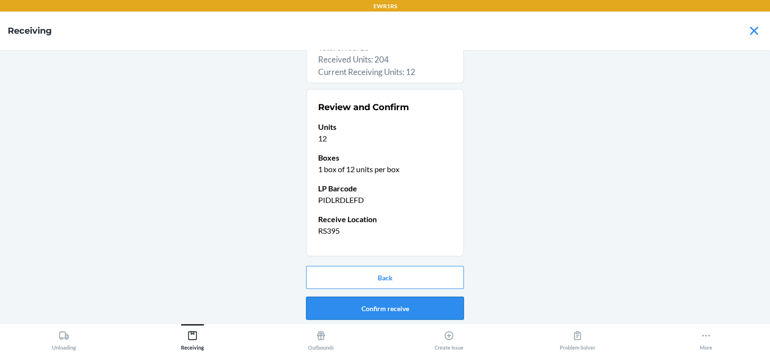
click at [378, 312] on button "Confirm receive" at bounding box center [385, 308] width 158 height 23
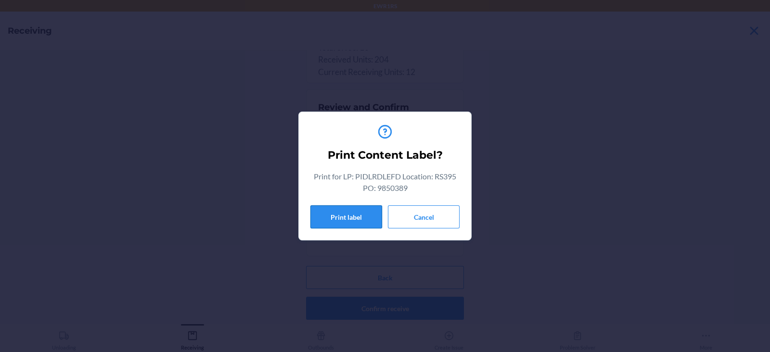
click at [343, 220] on button "Print label" at bounding box center [347, 217] width 72 height 23
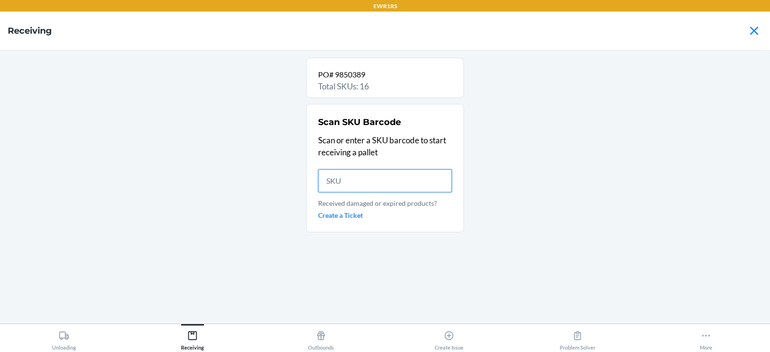
scroll to position [0, 0]
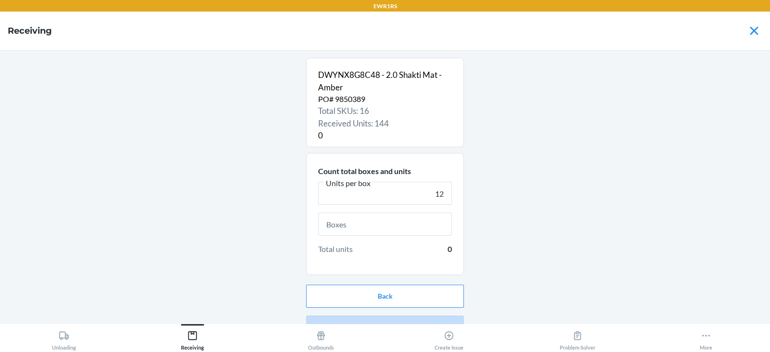
type input "12"
click at [377, 222] on input "text" at bounding box center [385, 224] width 134 height 23
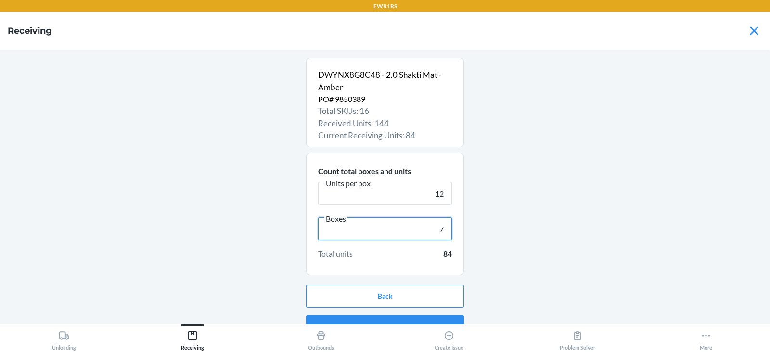
scroll to position [18, 0]
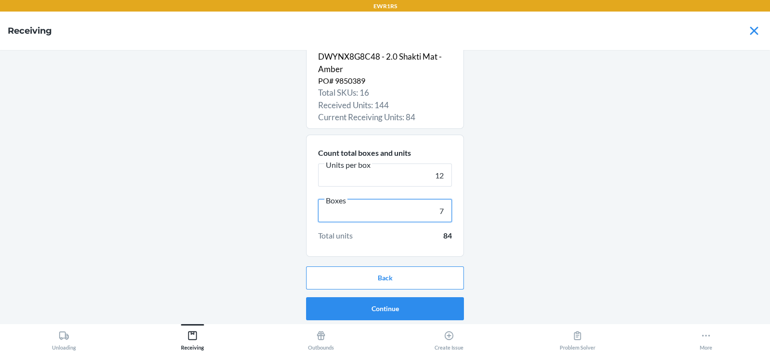
type input "7"
click at [377, 304] on button "Continue" at bounding box center [385, 309] width 158 height 23
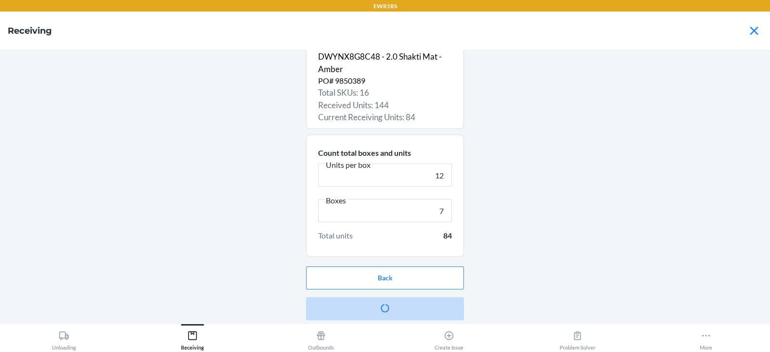
scroll to position [0, 0]
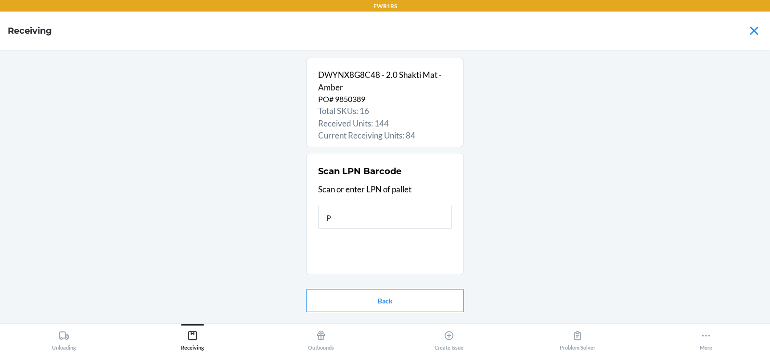
type input "PI"
type input "RS"
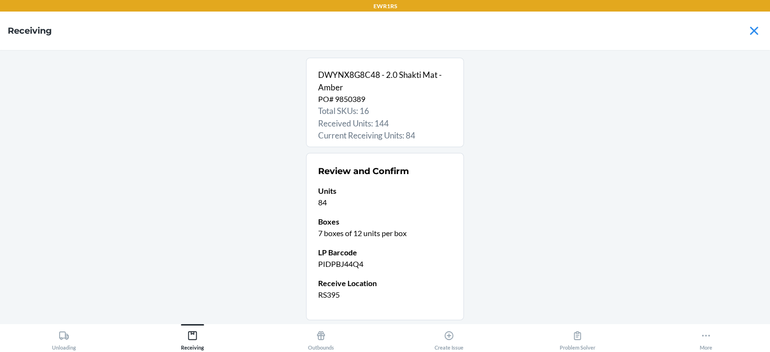
scroll to position [64, 0]
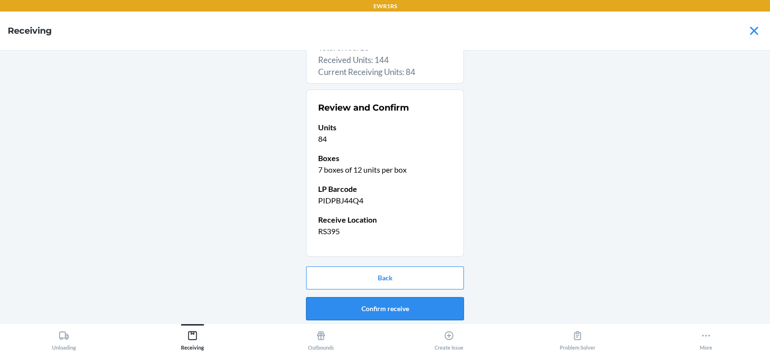
click at [371, 308] on button "Confirm receive" at bounding box center [385, 309] width 158 height 23
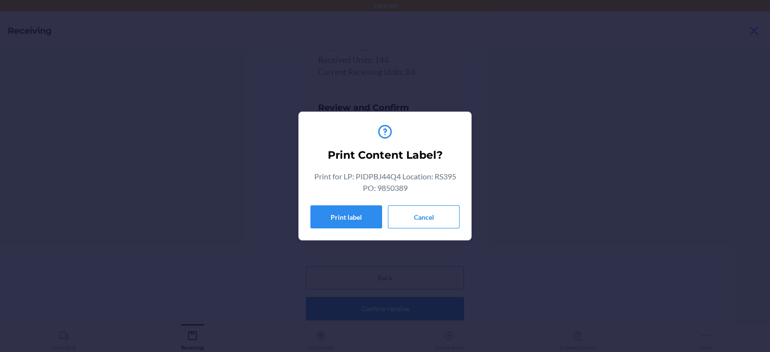
click at [341, 228] on button "Print label" at bounding box center [347, 217] width 72 height 23
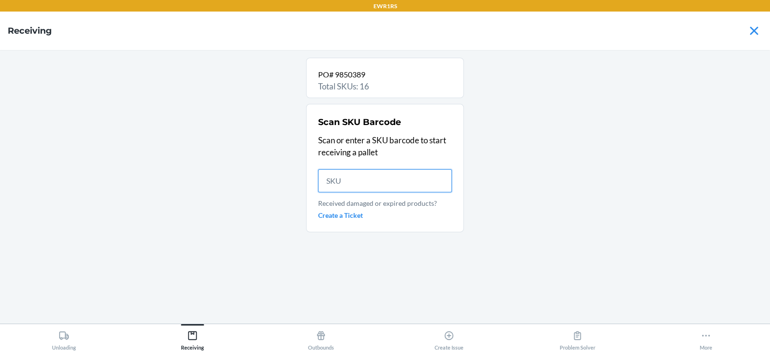
scroll to position [0, 0]
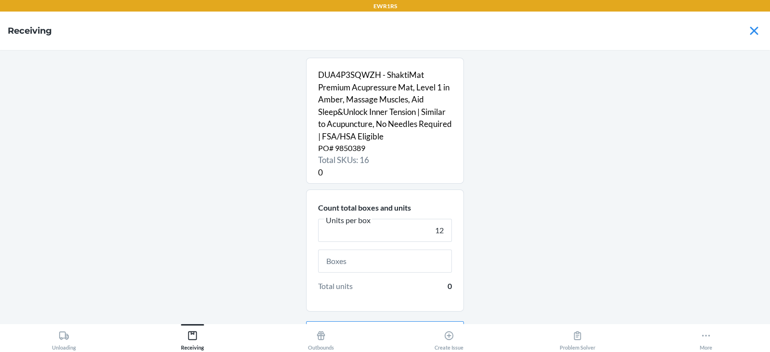
type input "12"
click at [357, 261] on input "text" at bounding box center [385, 261] width 134 height 23
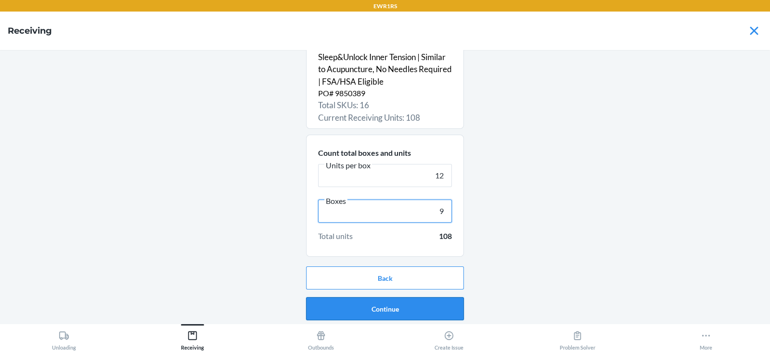
type input "9"
click at [367, 303] on button "Continue" at bounding box center [385, 309] width 158 height 23
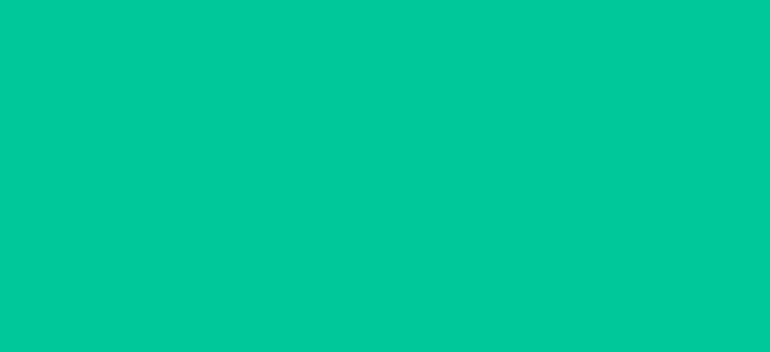
scroll to position [25, 0]
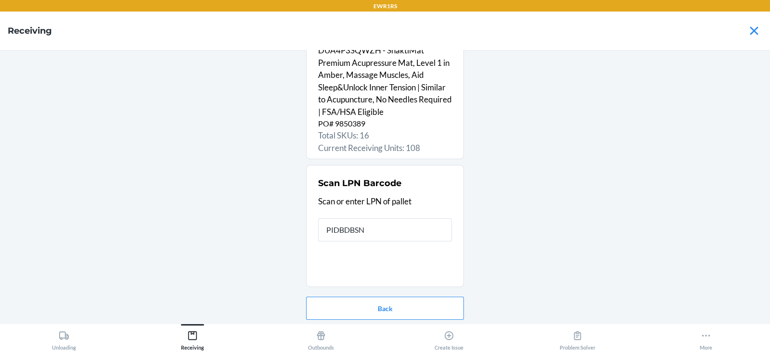
type input "PIDBDBSN3"
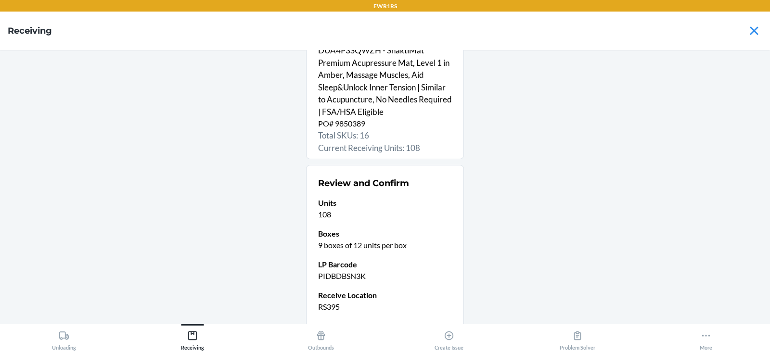
scroll to position [100, 0]
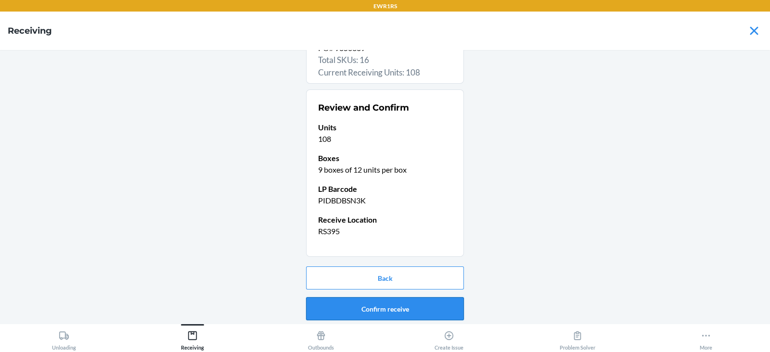
click at [380, 310] on button "Confirm receive" at bounding box center [385, 309] width 158 height 23
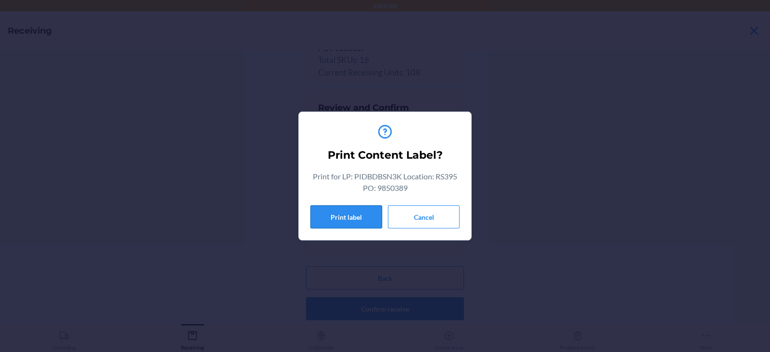
click at [334, 219] on button "Print label" at bounding box center [347, 217] width 72 height 23
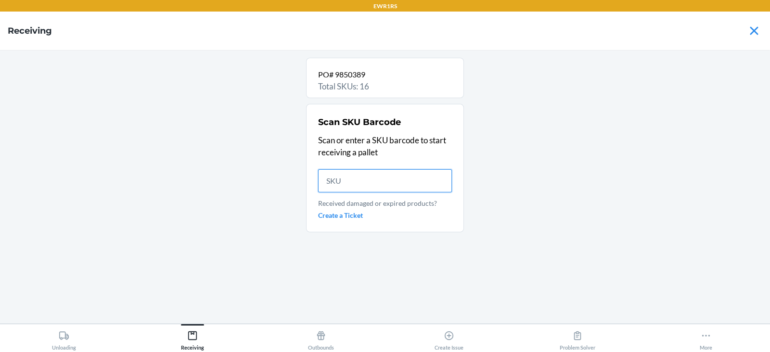
scroll to position [0, 0]
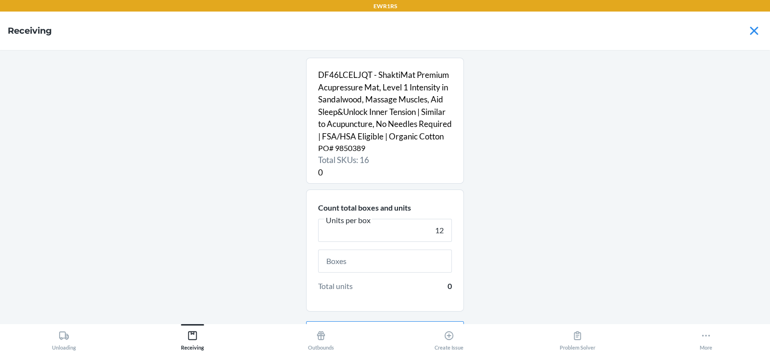
type input "12"
click at [352, 273] on input "text" at bounding box center [385, 261] width 134 height 23
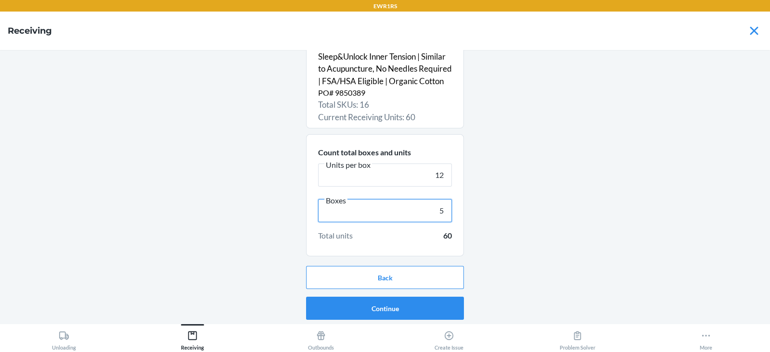
type input "5"
click at [371, 301] on button "Continue" at bounding box center [385, 308] width 158 height 23
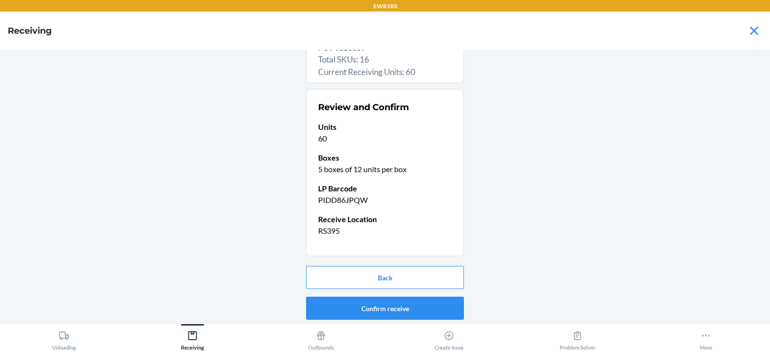
scroll to position [113, 0]
click at [368, 305] on button "Confirm receive" at bounding box center [385, 308] width 158 height 23
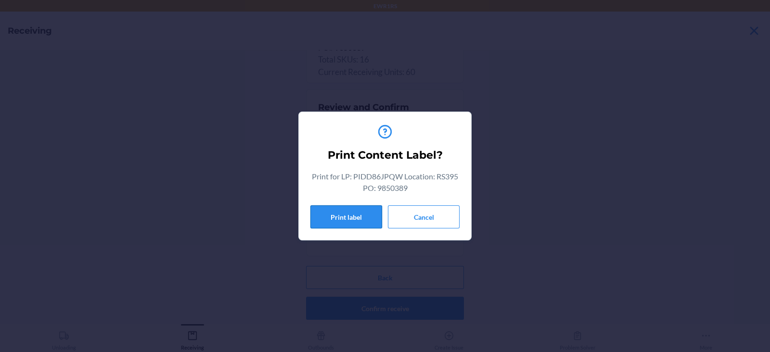
click at [343, 220] on button "Print label" at bounding box center [347, 217] width 72 height 23
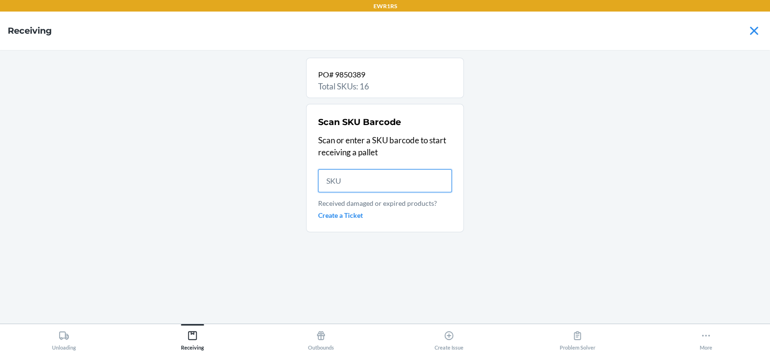
scroll to position [0, 0]
type input "7394"
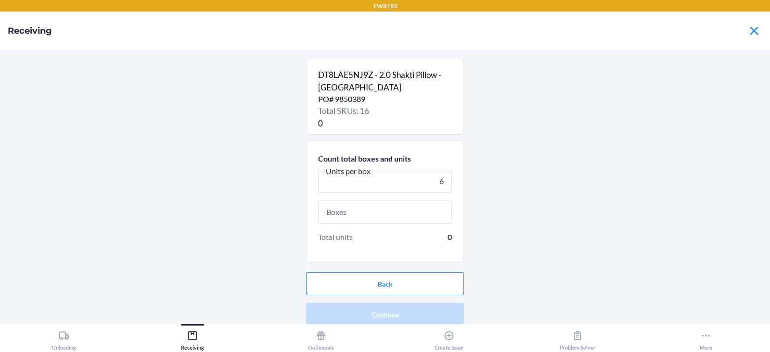
type input "6"
click at [367, 216] on input "text" at bounding box center [385, 212] width 134 height 23
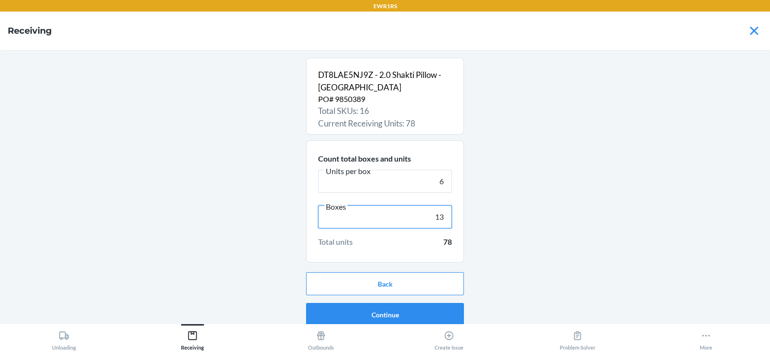
scroll to position [6, 0]
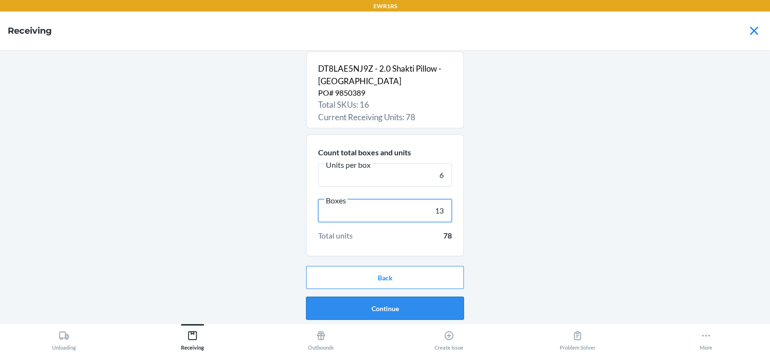
type input "13"
click at [366, 309] on button "Continue" at bounding box center [385, 308] width 158 height 23
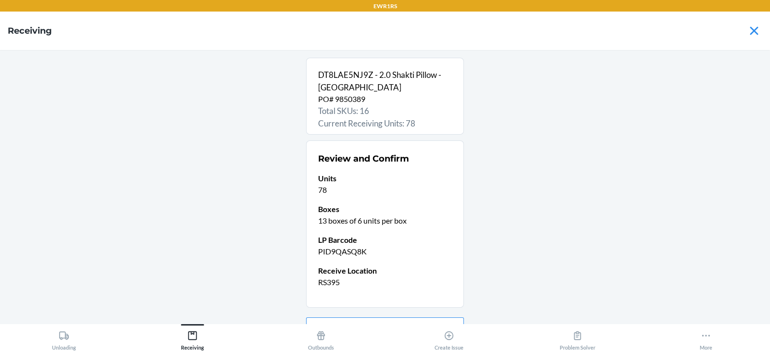
scroll to position [51, 0]
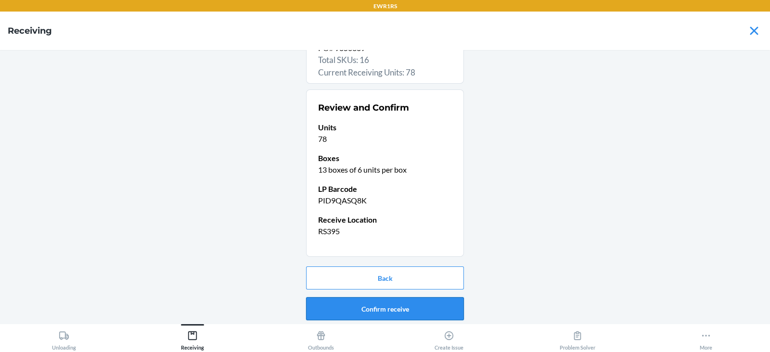
click at [363, 308] on button "Confirm receive" at bounding box center [385, 309] width 158 height 23
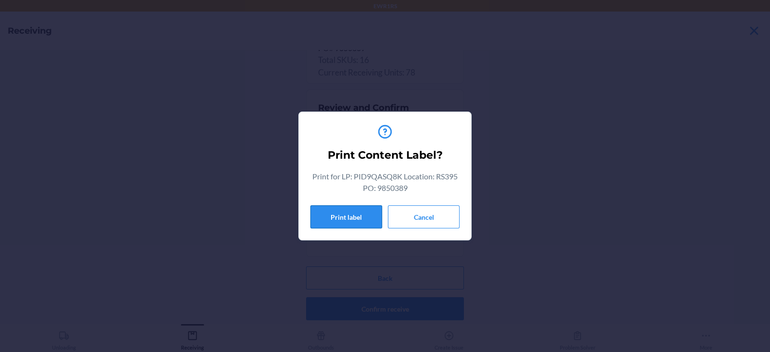
click at [348, 221] on button "Print label" at bounding box center [347, 217] width 72 height 23
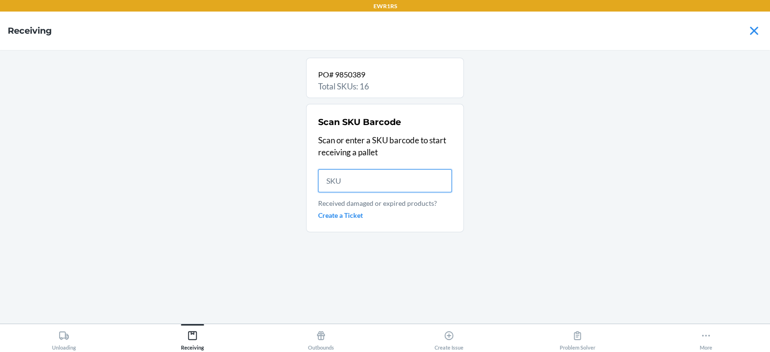
scroll to position [0, 0]
type input "739448"
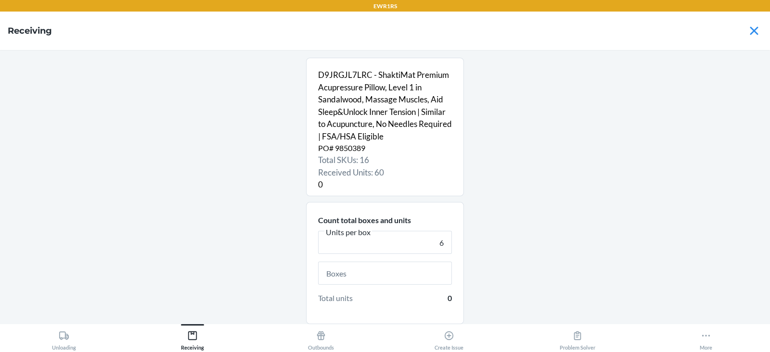
type input "6"
click at [360, 273] on input "text" at bounding box center [385, 273] width 134 height 23
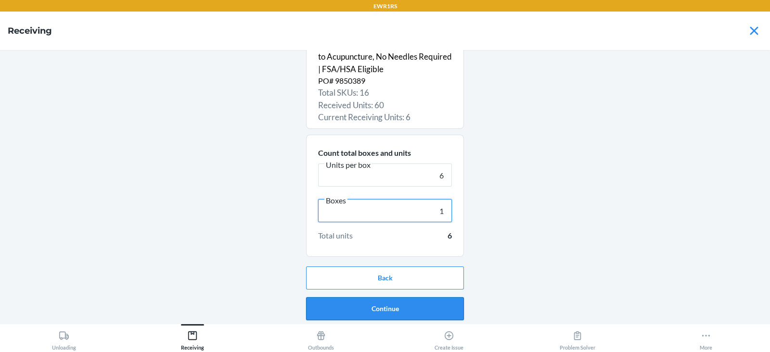
type input "1"
click at [378, 310] on button "Continue" at bounding box center [385, 309] width 158 height 23
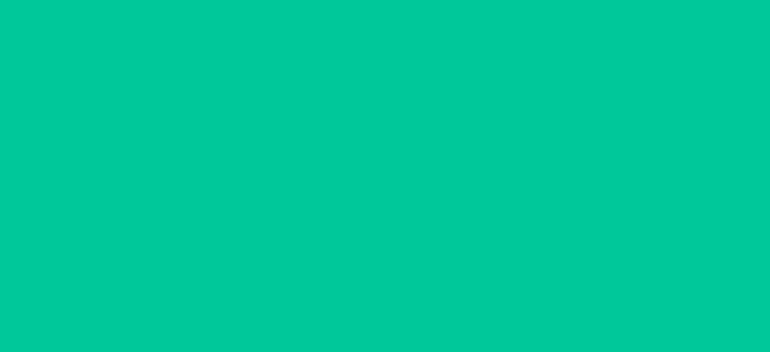
scroll to position [37, 0]
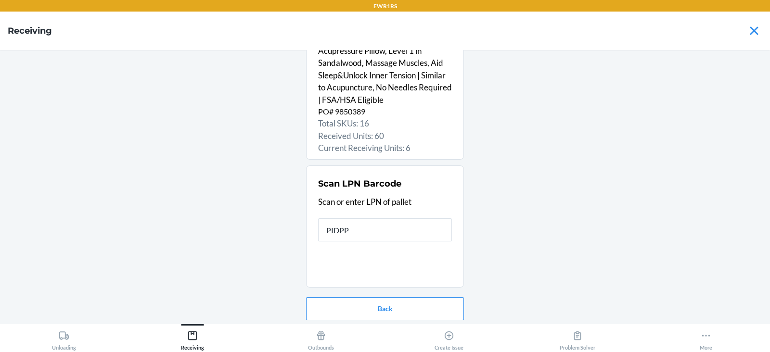
type input "PIDPPL"
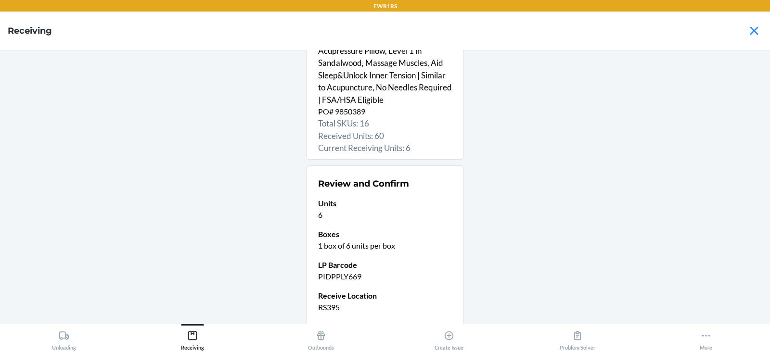
scroll to position [113, 0]
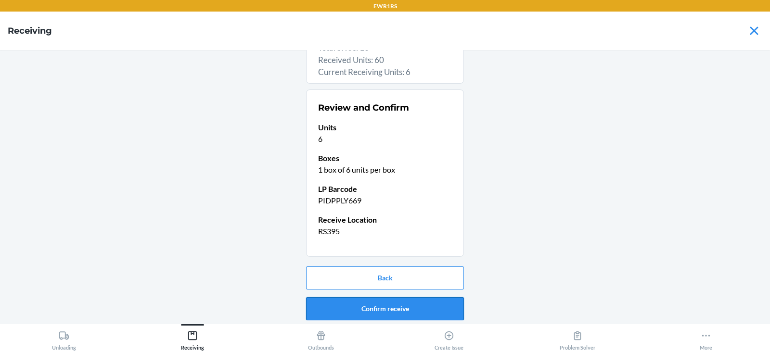
click at [353, 304] on button "Confirm receive" at bounding box center [385, 309] width 158 height 23
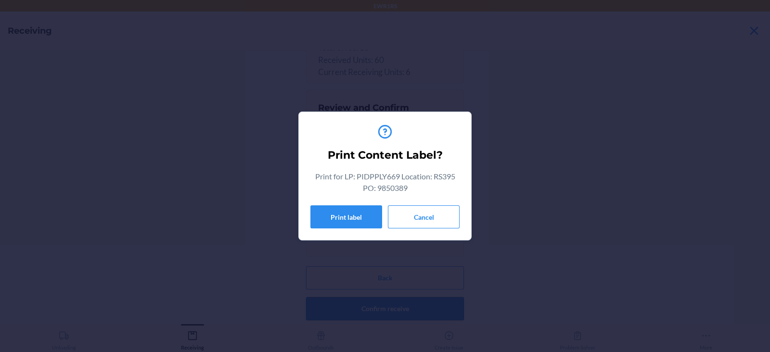
click at [332, 213] on button "Print label" at bounding box center [347, 217] width 72 height 23
